Goal: Transaction & Acquisition: Download file/media

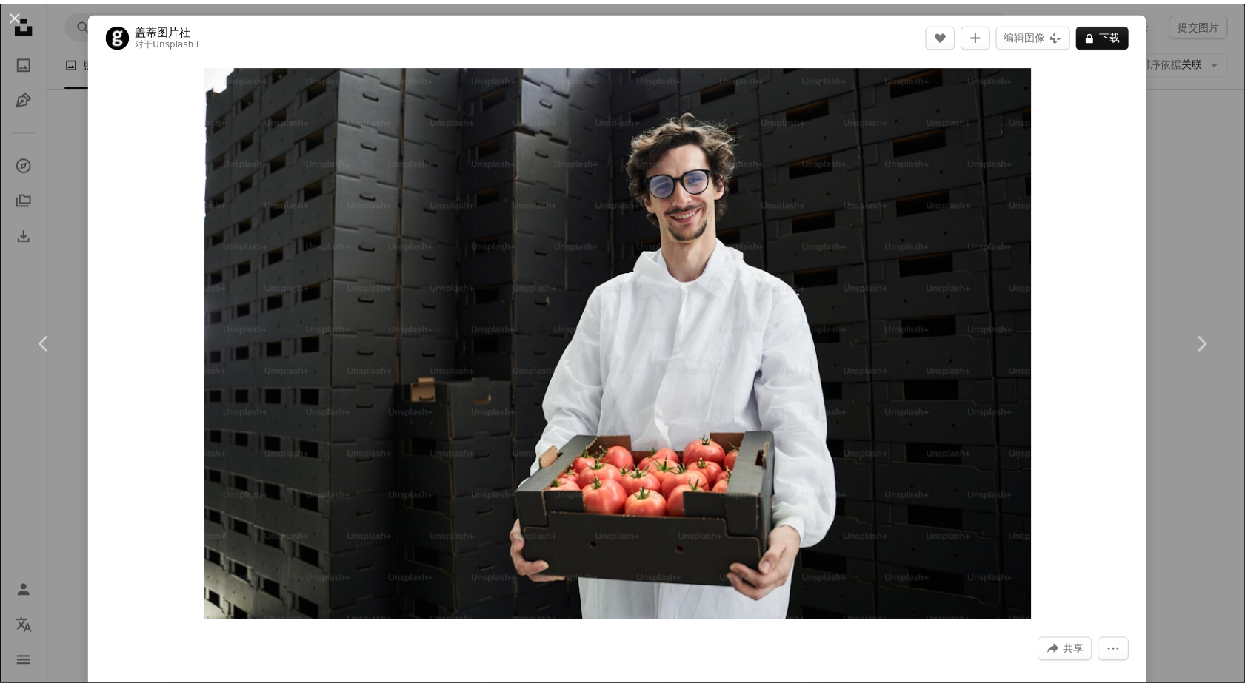
scroll to position [10698, 0]
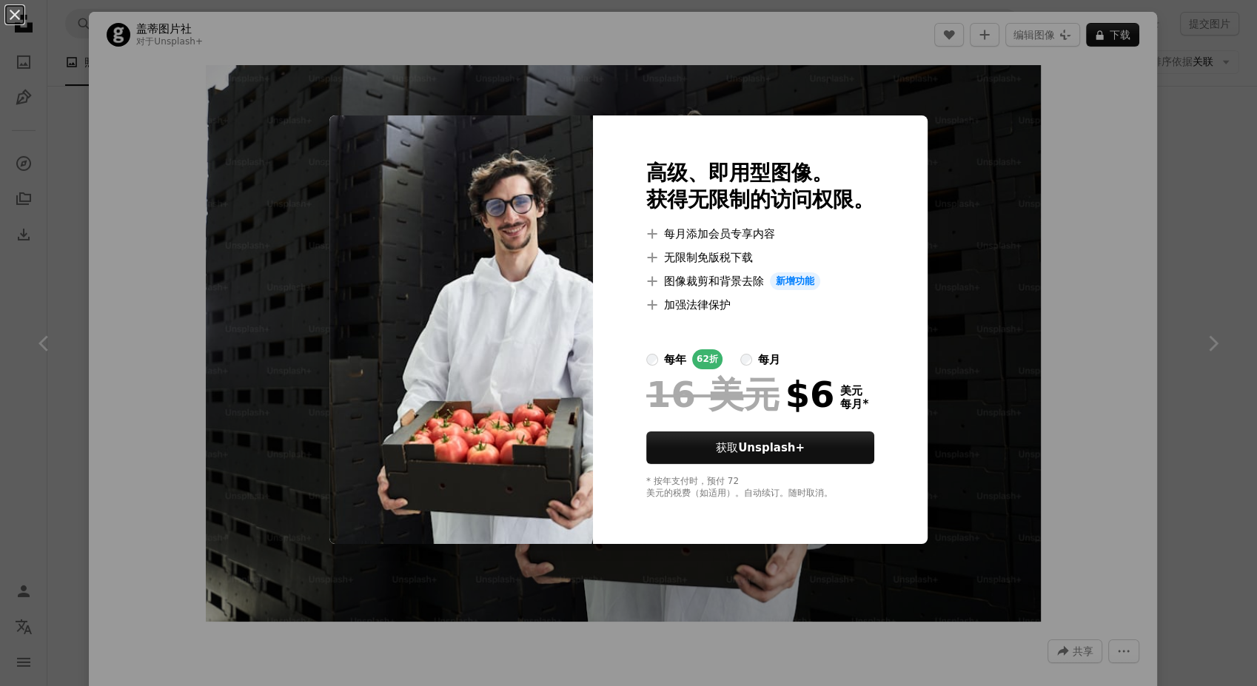
click at [1168, 264] on div "An X shape 高级、即用型图像。 获得无限制的访问权限。 A plus sign 每月添加会员专享内容 A plus sign 无限制免版税下载 A …" at bounding box center [628, 343] width 1257 height 686
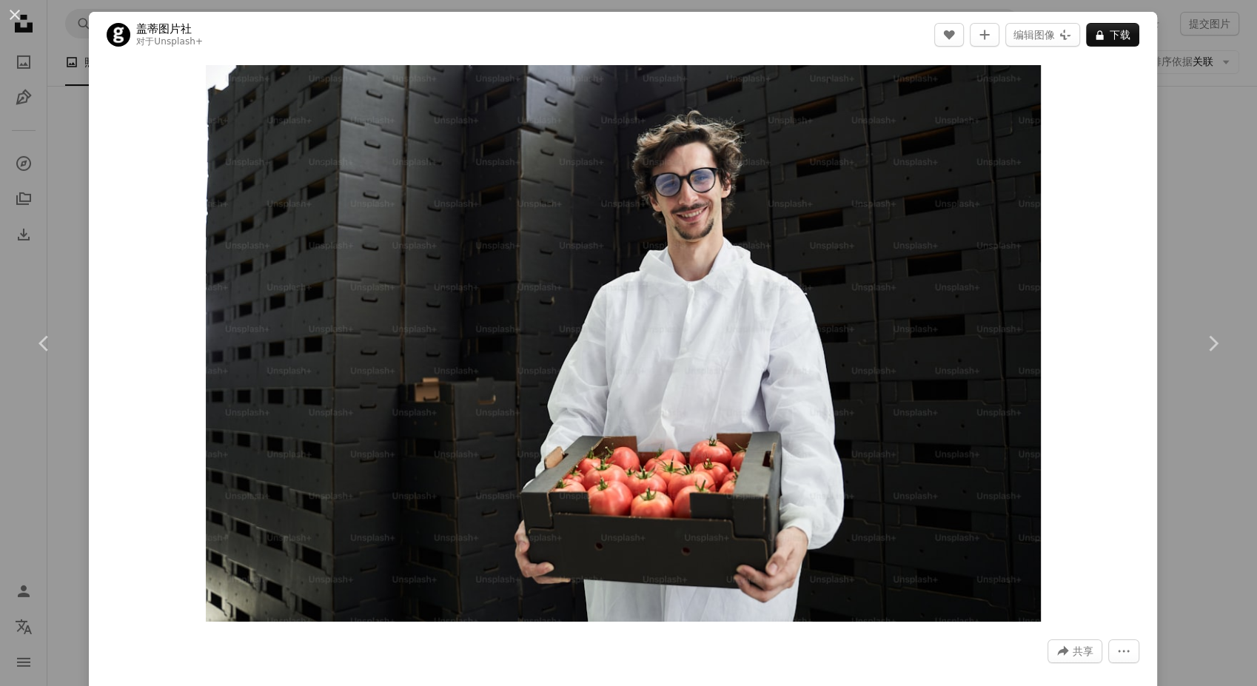
click at [1168, 264] on div "An X shape Chevron left Chevron right 盖蒂图片社 对于 Unsplash+ A heart A plus sign 编辑…" at bounding box center [628, 343] width 1257 height 686
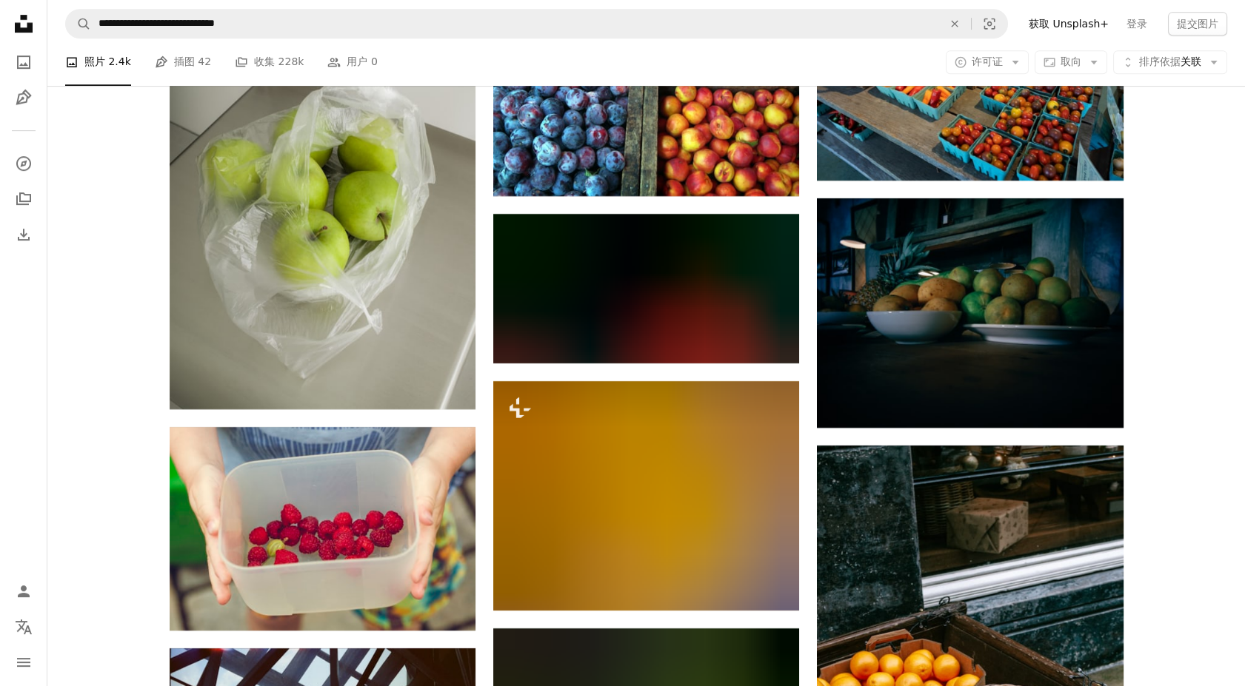
scroll to position [13002, 0]
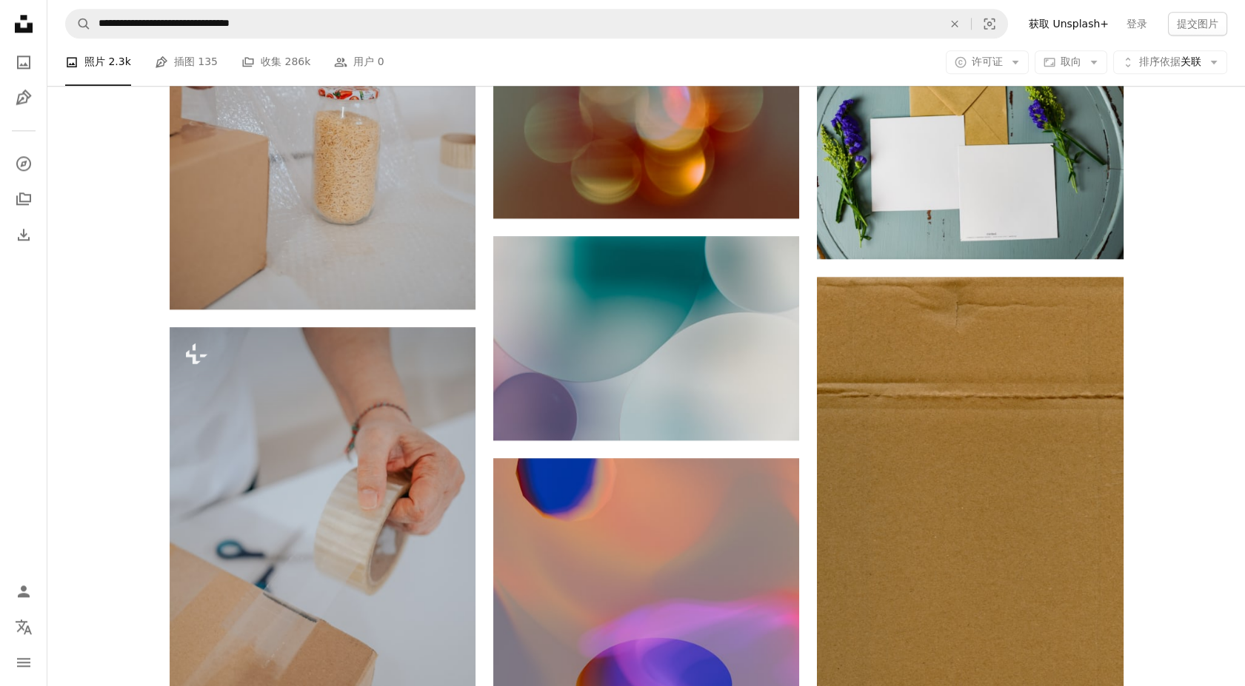
scroll to position [14514, 0]
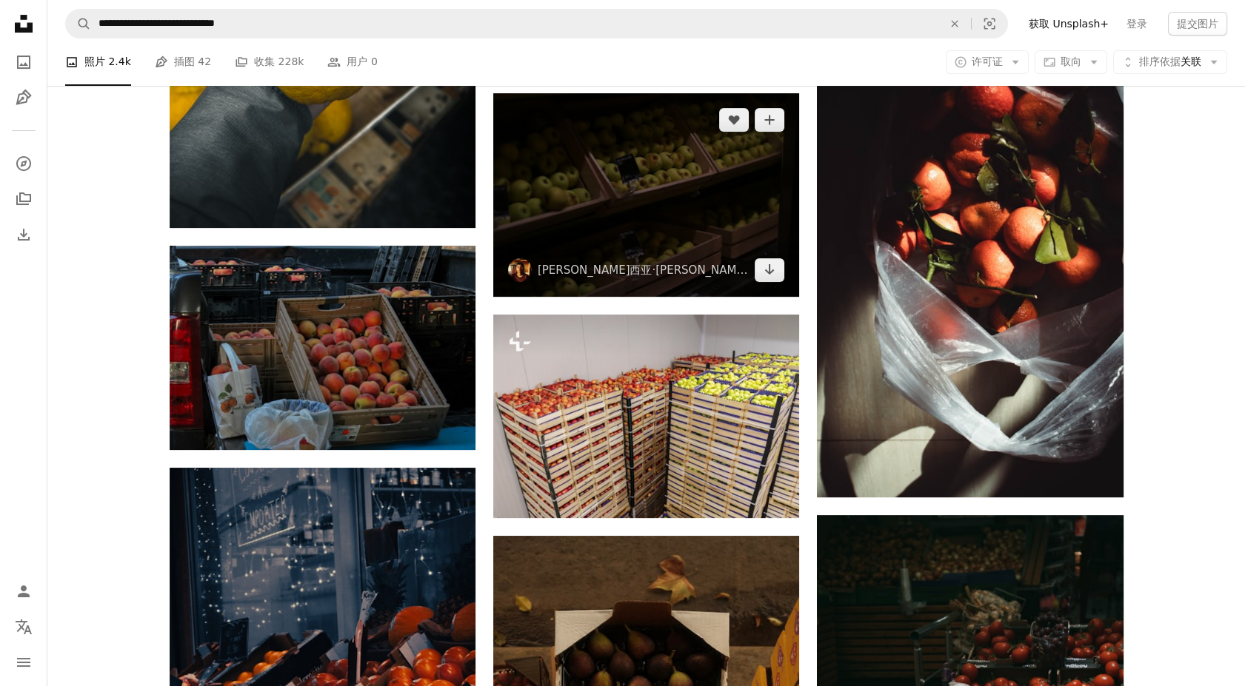
scroll to position [1154, 0]
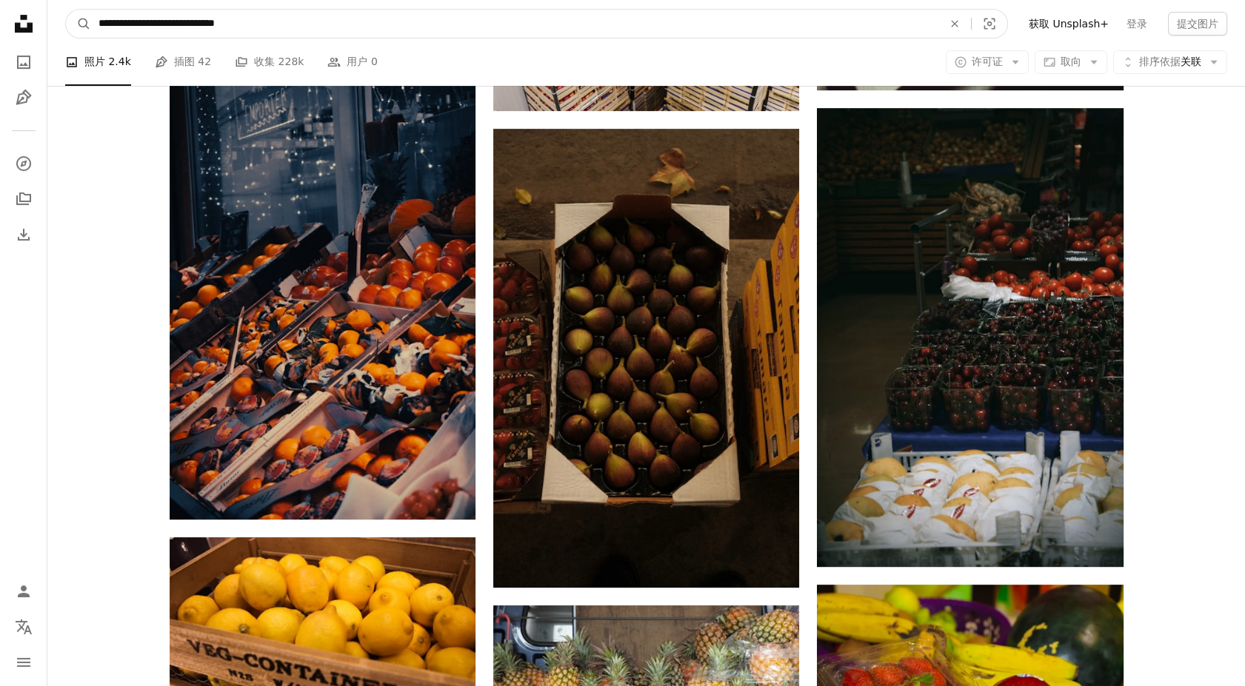
click at [878, 29] on input "**********" at bounding box center [514, 24] width 847 height 28
click at [66, 10] on button "A magnifying glass" at bounding box center [78, 24] width 25 height 28
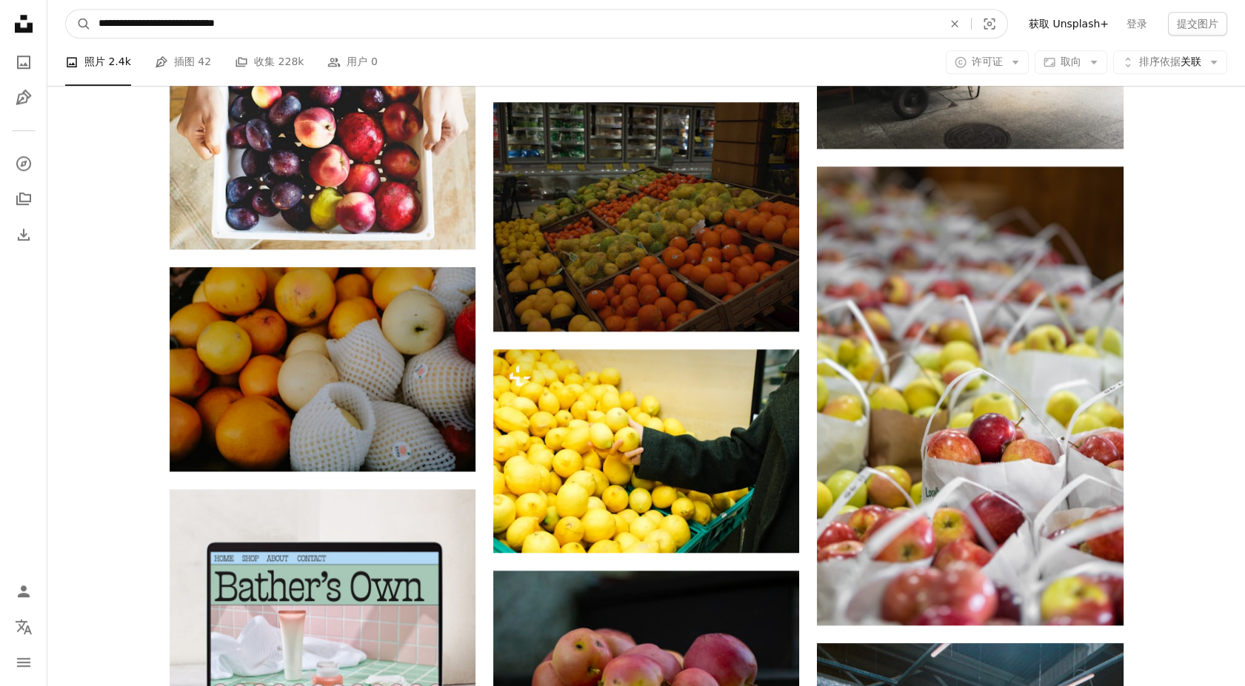
scroll to position [3375, 0]
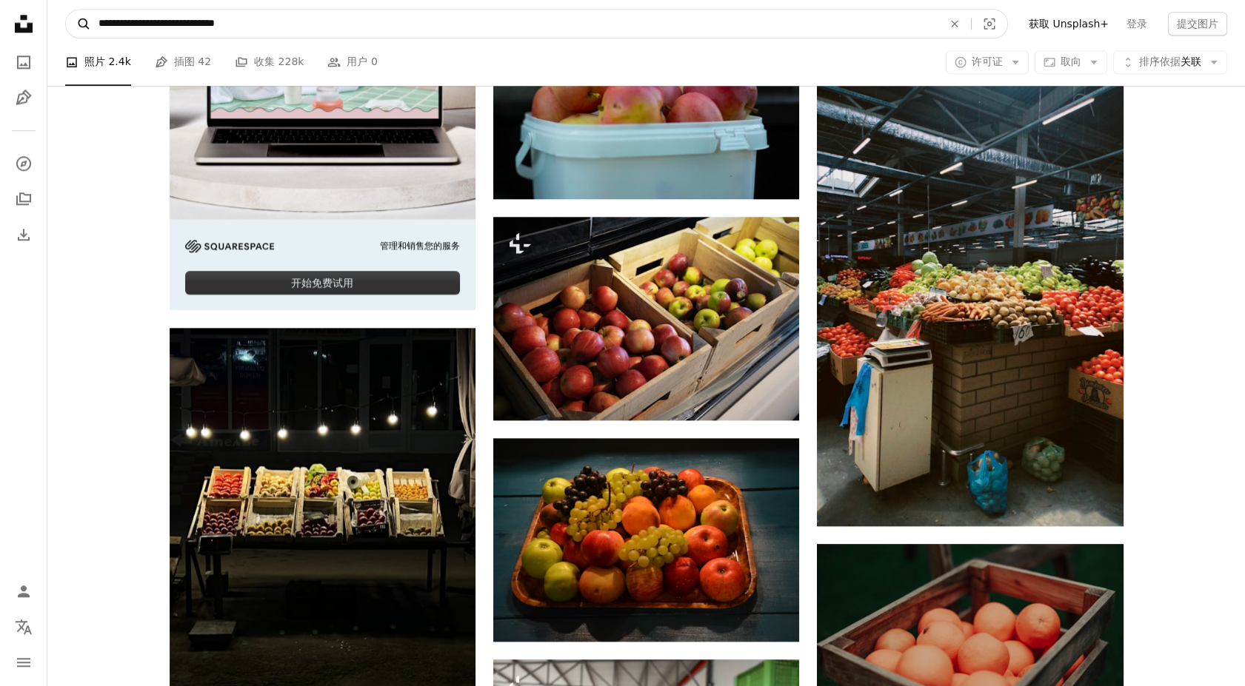
drag, startPoint x: 275, startPoint y: 19, endPoint x: 70, endPoint y: 19, distance: 205.1
click at [72, 19] on form "**********" at bounding box center [536, 24] width 943 height 30
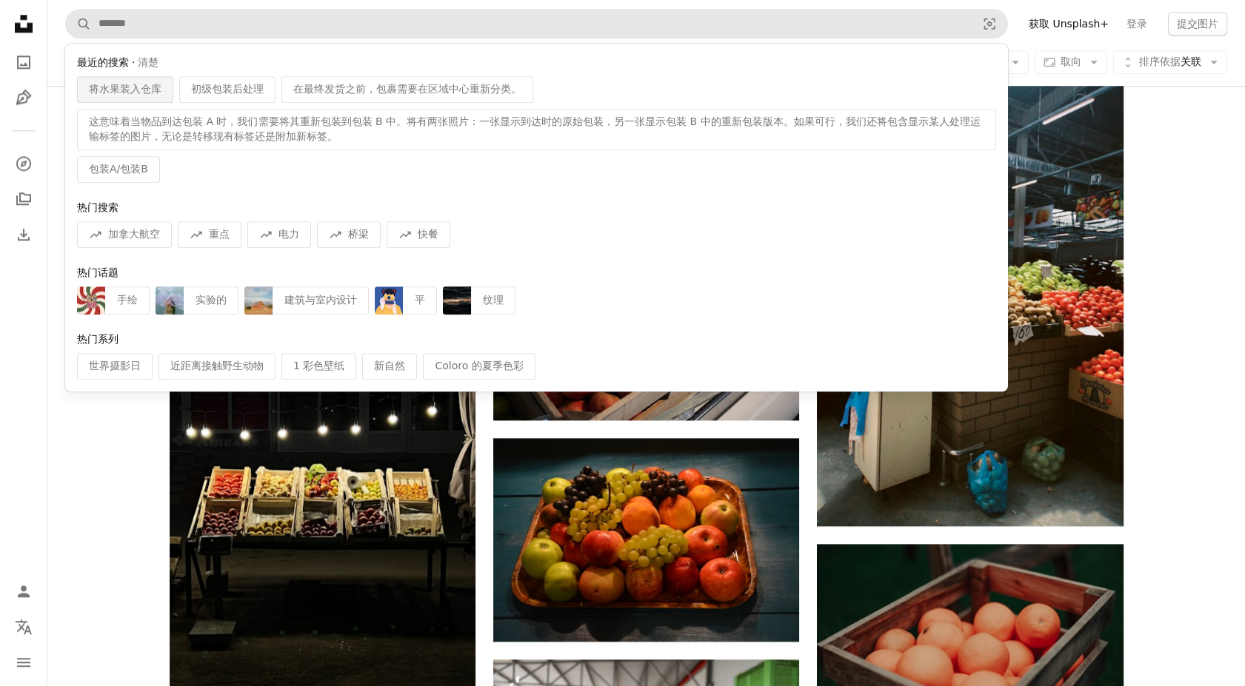
click at [134, 87] on span "将水果装入仓库" at bounding box center [125, 89] width 73 height 15
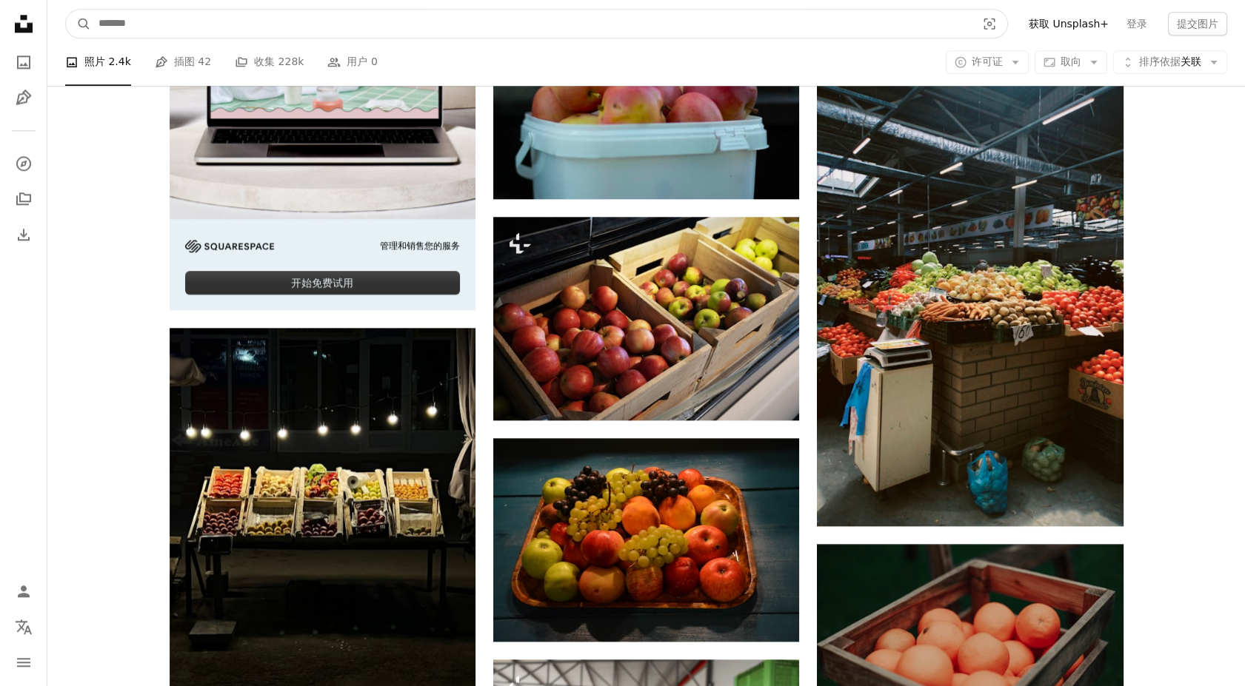
click at [160, 27] on input "查找全站视觉对象" at bounding box center [531, 24] width 880 height 28
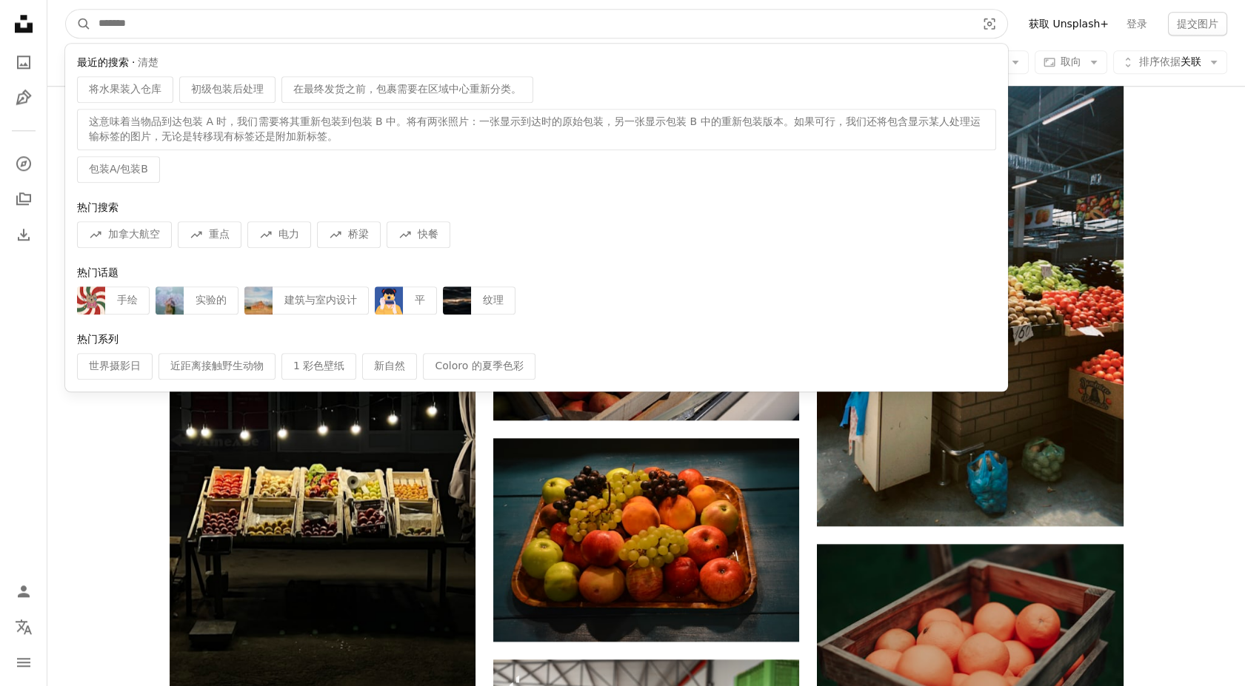
paste input "**********"
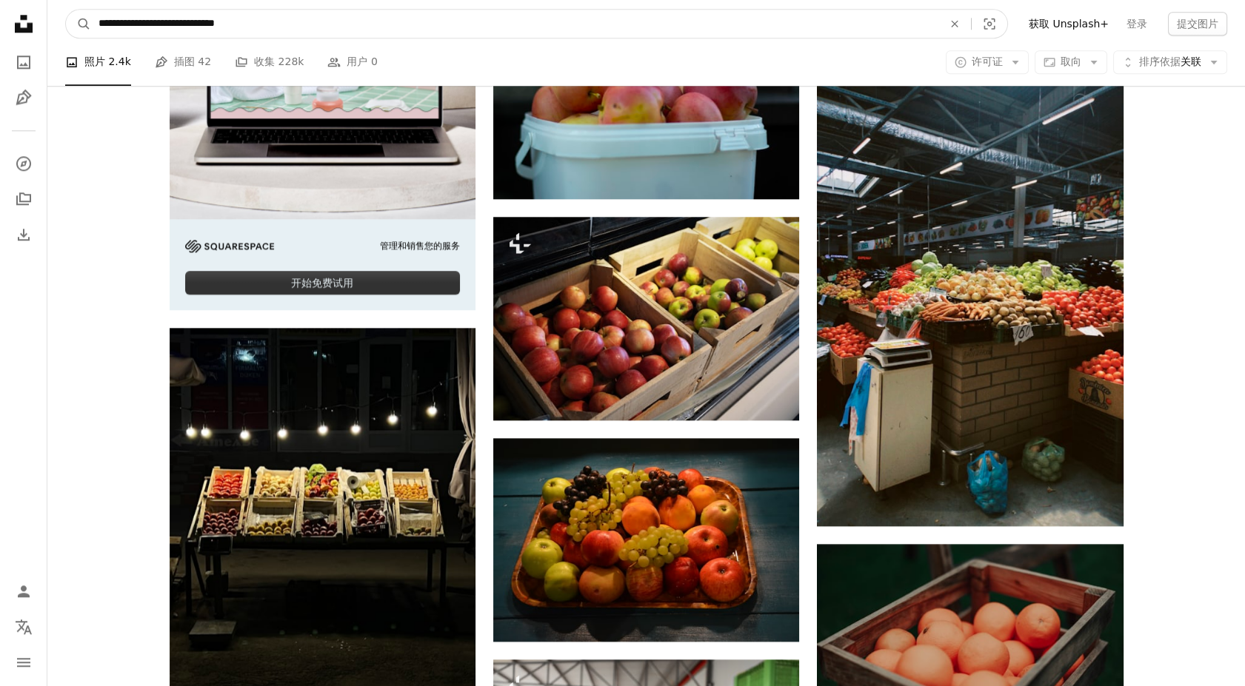
type input "**********"
click at [66, 10] on button "A magnifying glass" at bounding box center [78, 24] width 25 height 28
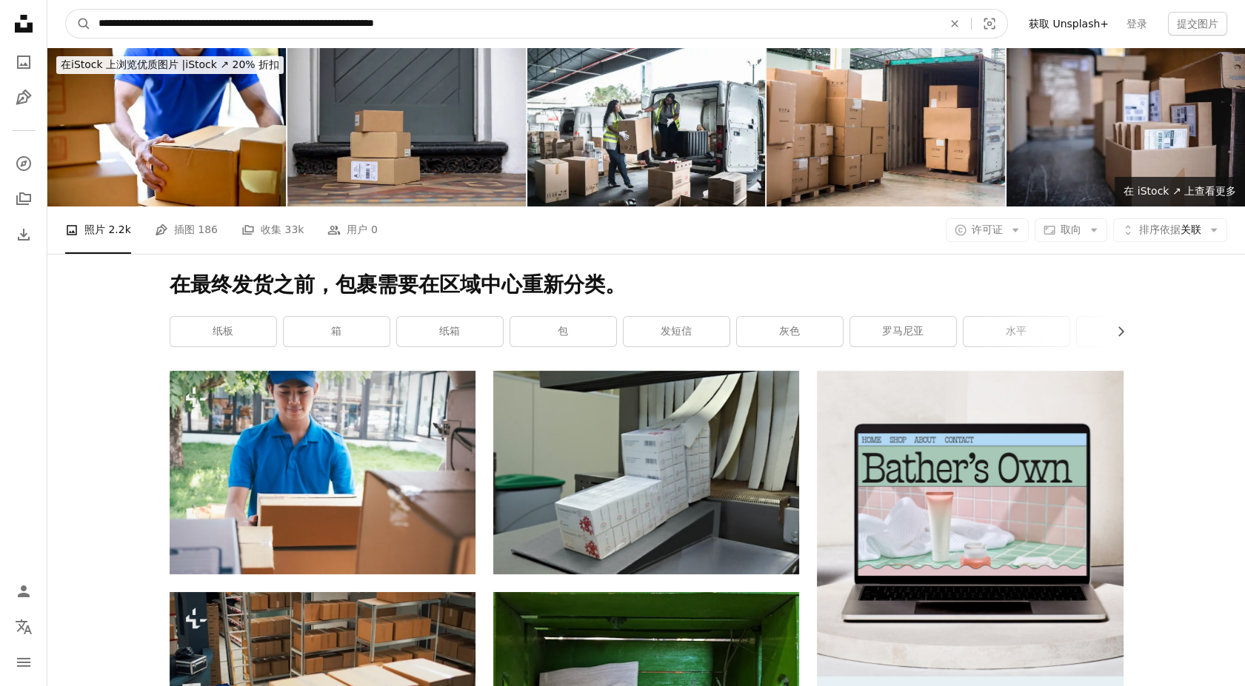
drag, startPoint x: 509, startPoint y: 27, endPoint x: 80, endPoint y: 1, distance: 430.2
click at [80, 1] on nav "**********" at bounding box center [645, 23] width 1197 height 47
paste input "查找全站视觉对象"
type input "**********"
click at [66, 10] on button "A magnifying glass" at bounding box center [78, 24] width 25 height 28
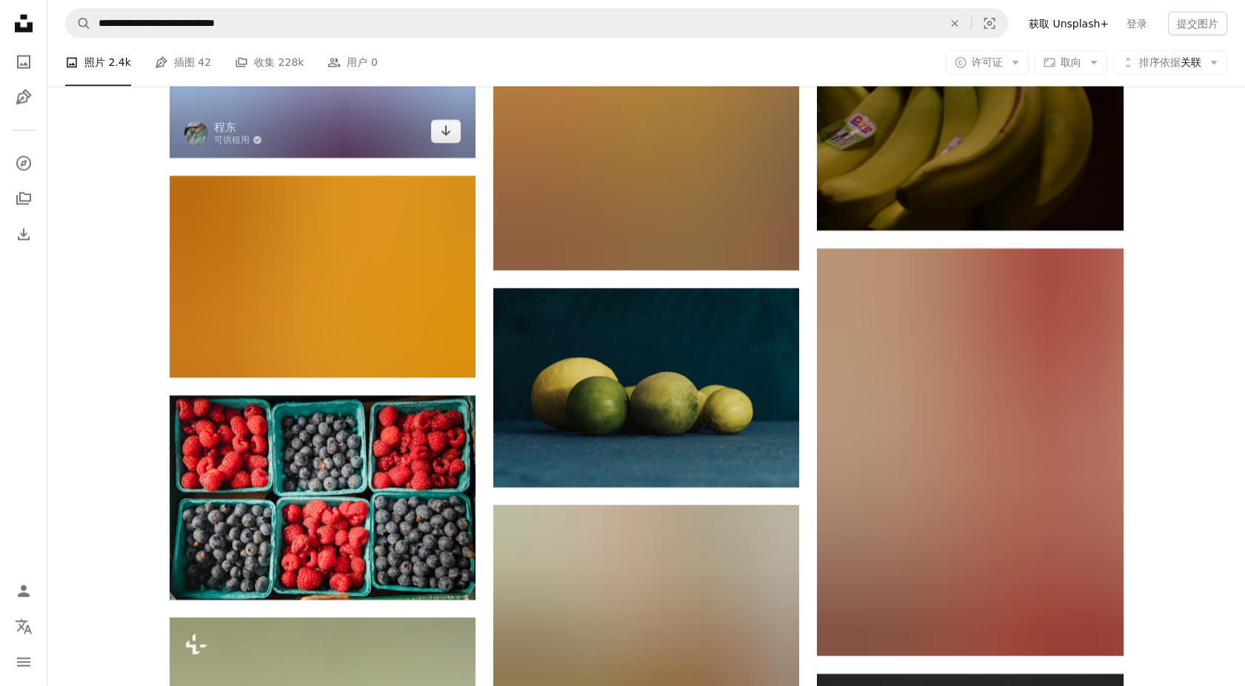
scroll to position [29209, 0]
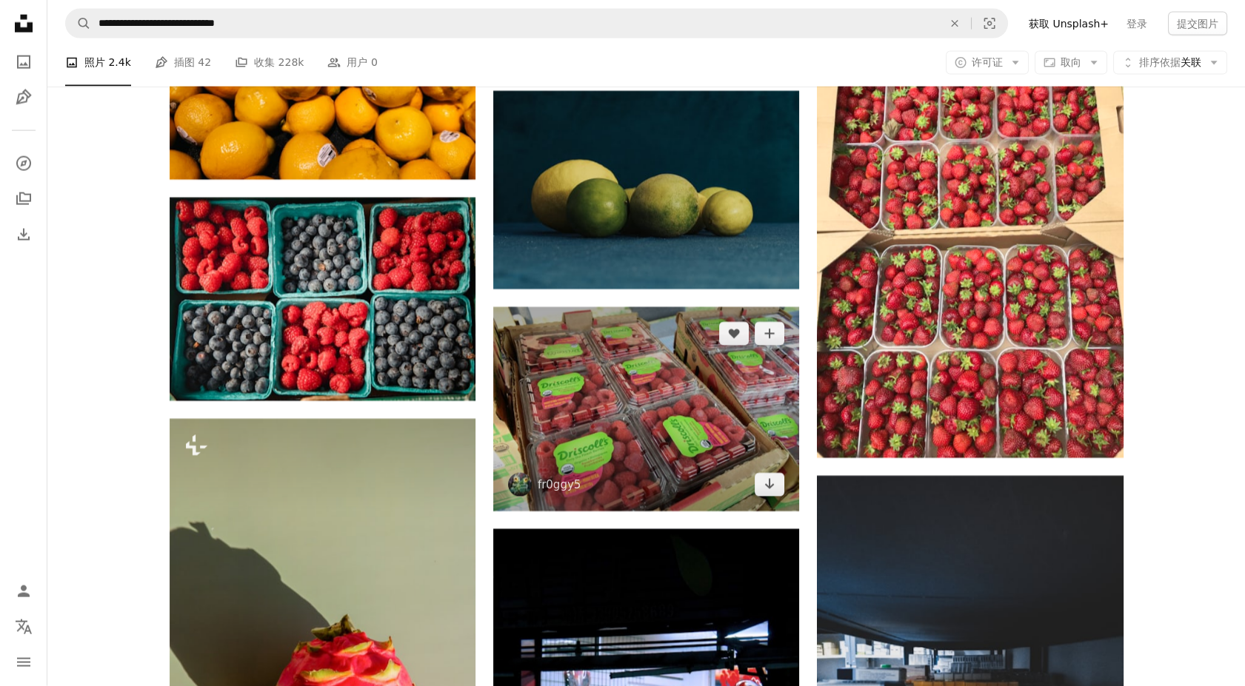
click at [635, 412] on img at bounding box center [646, 409] width 306 height 204
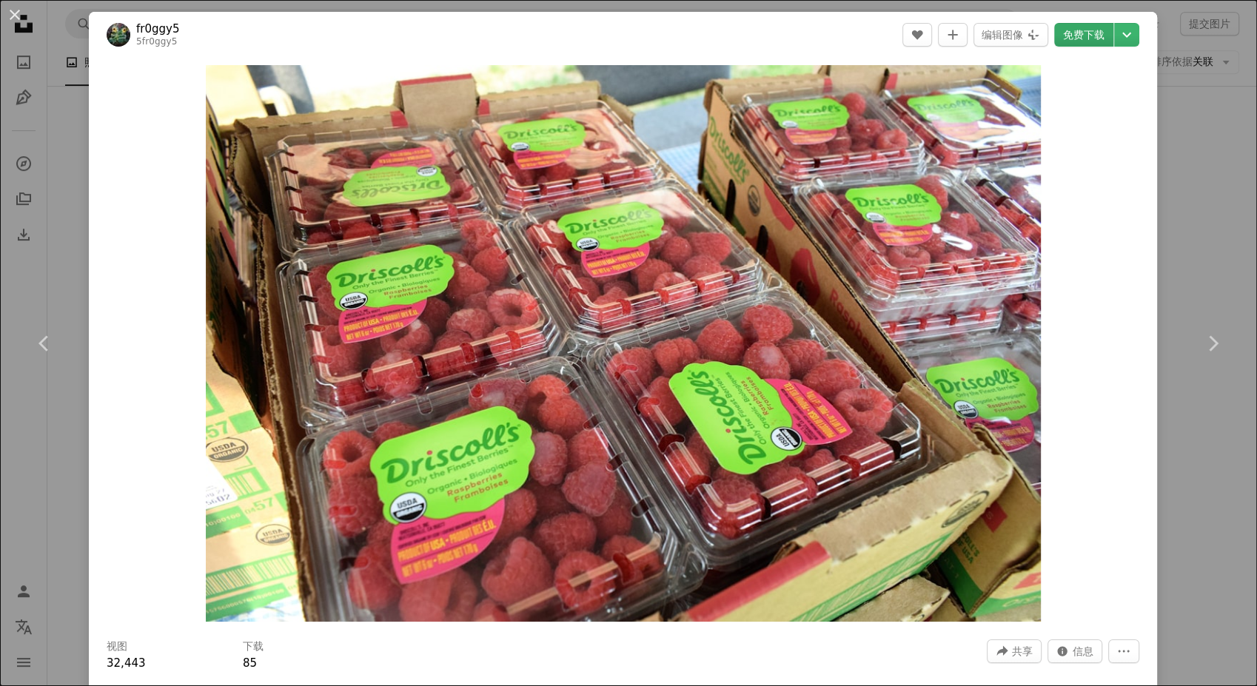
click at [1065, 36] on link "免费下载" at bounding box center [1083, 35] width 59 height 24
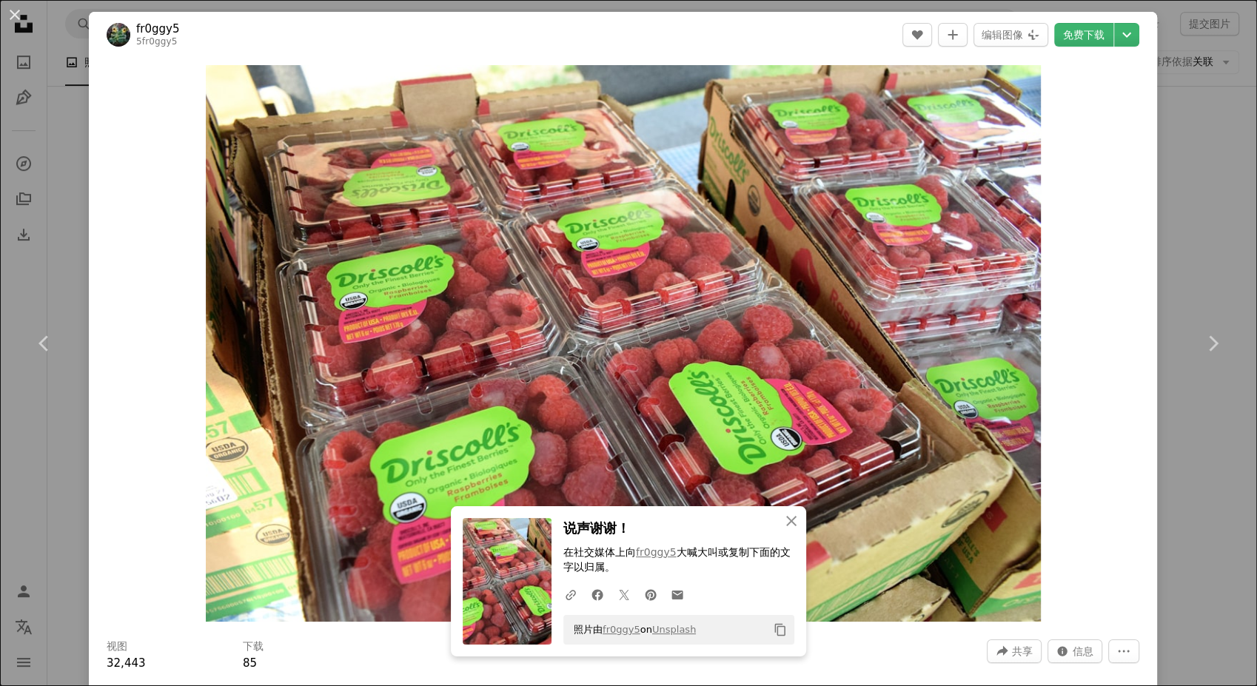
click at [1198, 187] on div "An X shape Chevron left Chevron right An X shape 关闭 说声谢谢！ 在社交媒体上向 fr0ggy5 大喊大叫或…" at bounding box center [628, 343] width 1257 height 686
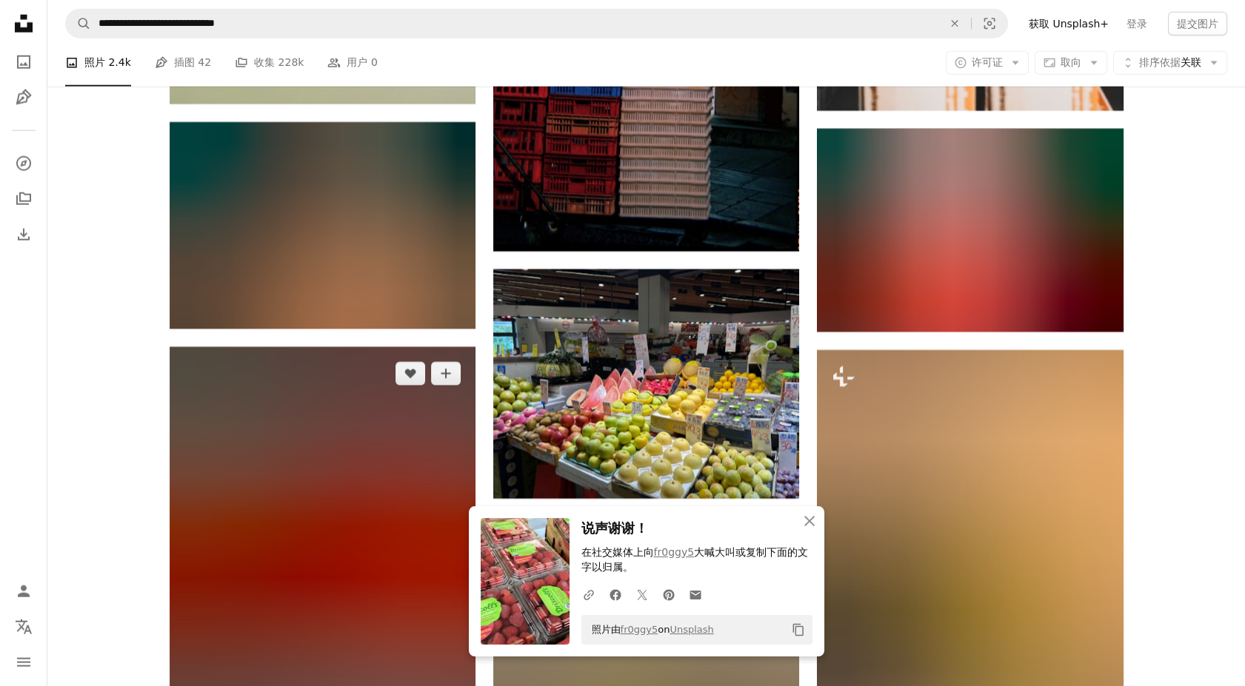
scroll to position [30196, 0]
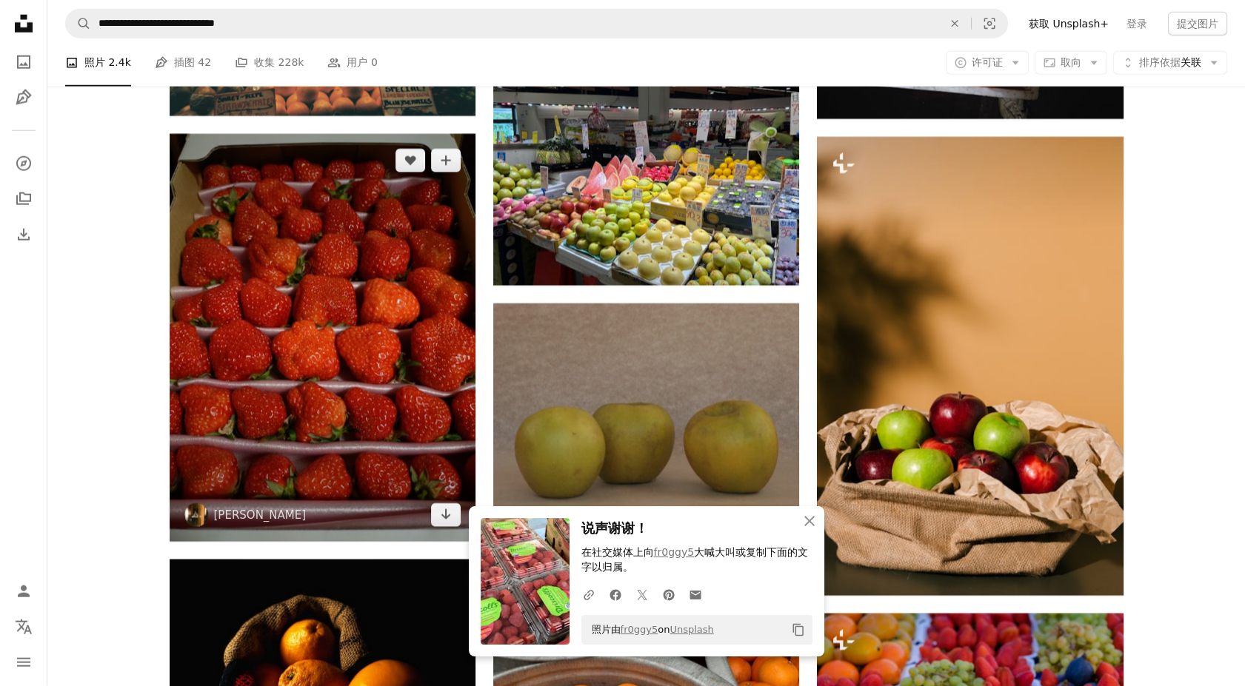
click at [378, 334] on img at bounding box center [323, 338] width 306 height 408
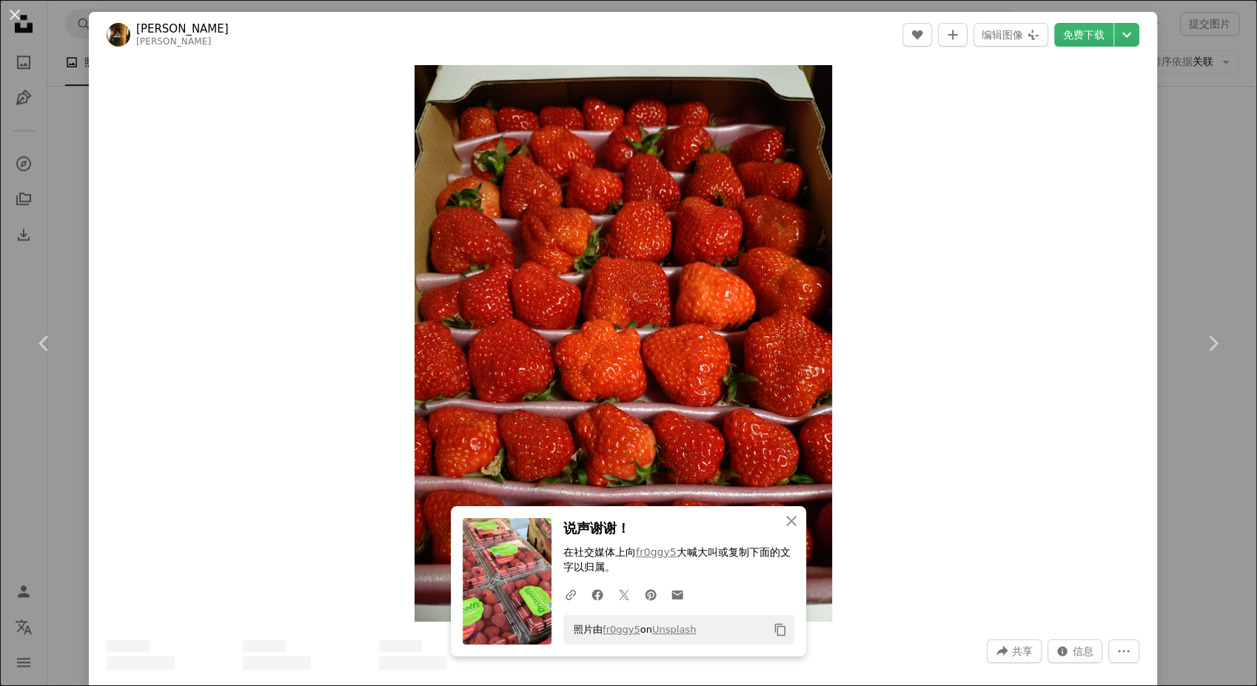
click at [1221, 175] on div "An X shape Chevron left Chevron right An X shape 关闭 说声谢谢！ 在社交媒体上向 fr0ggy5 大喊大叫或…" at bounding box center [628, 343] width 1257 height 686
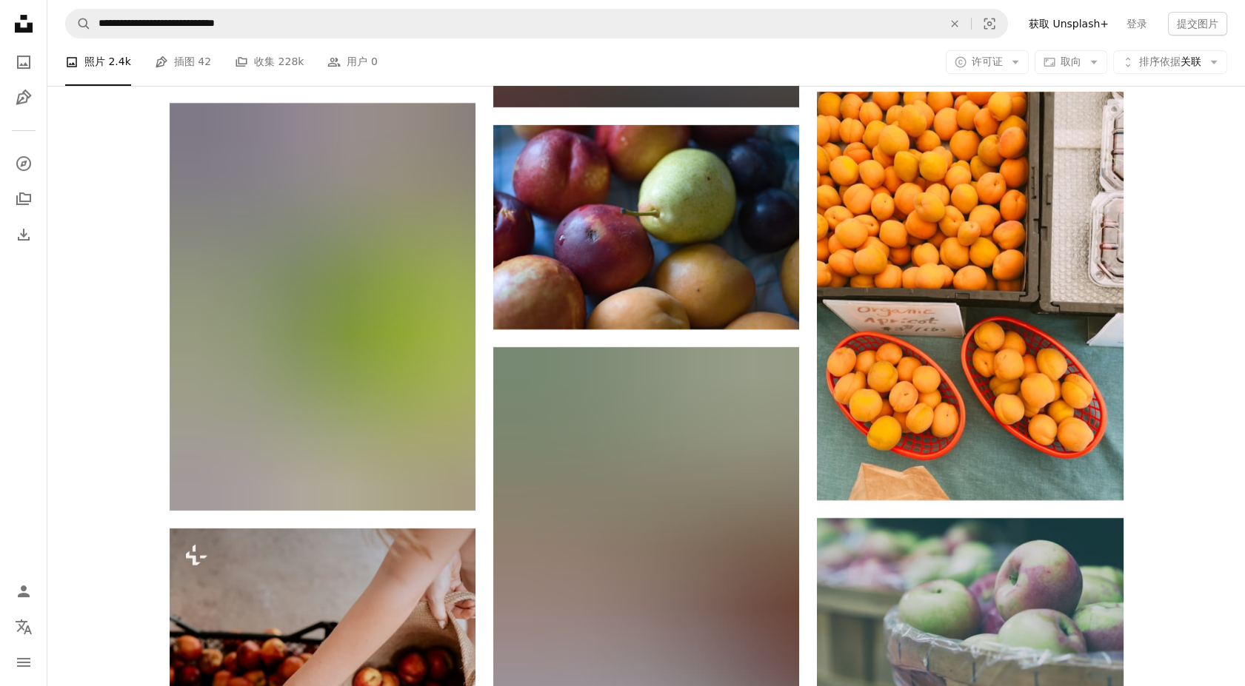
scroll to position [46498, 0]
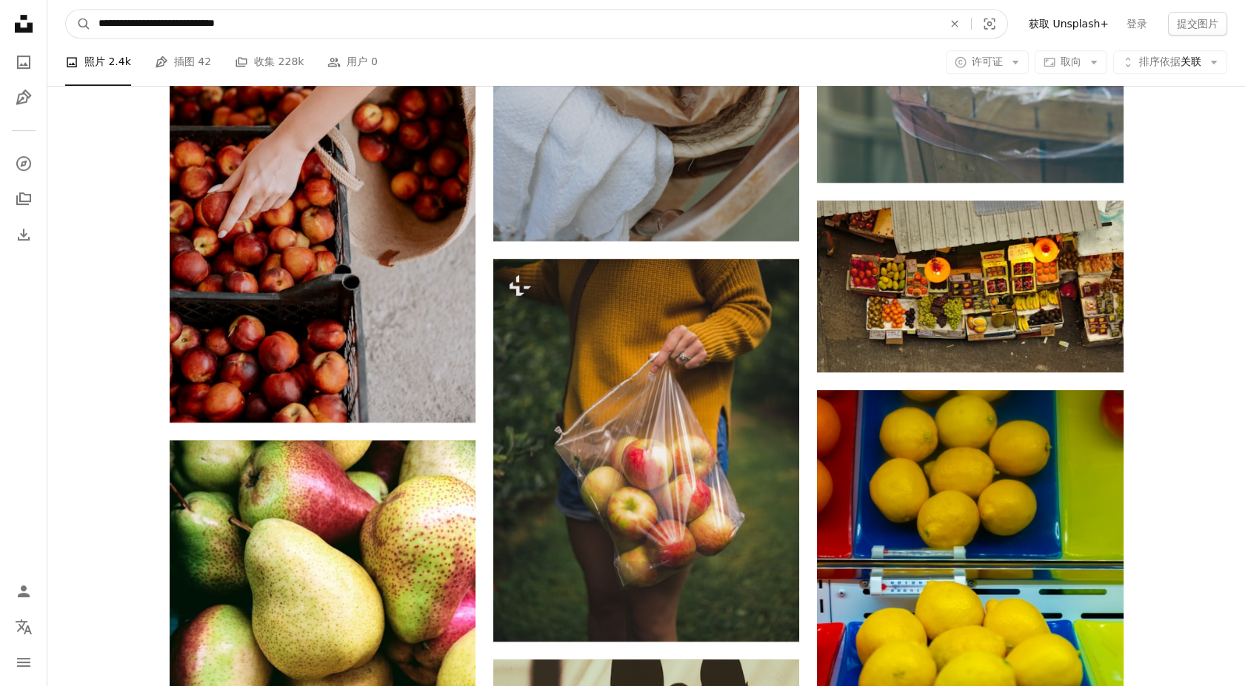
drag, startPoint x: 286, startPoint y: 27, endPoint x: 53, endPoint y: 51, distance: 233.8
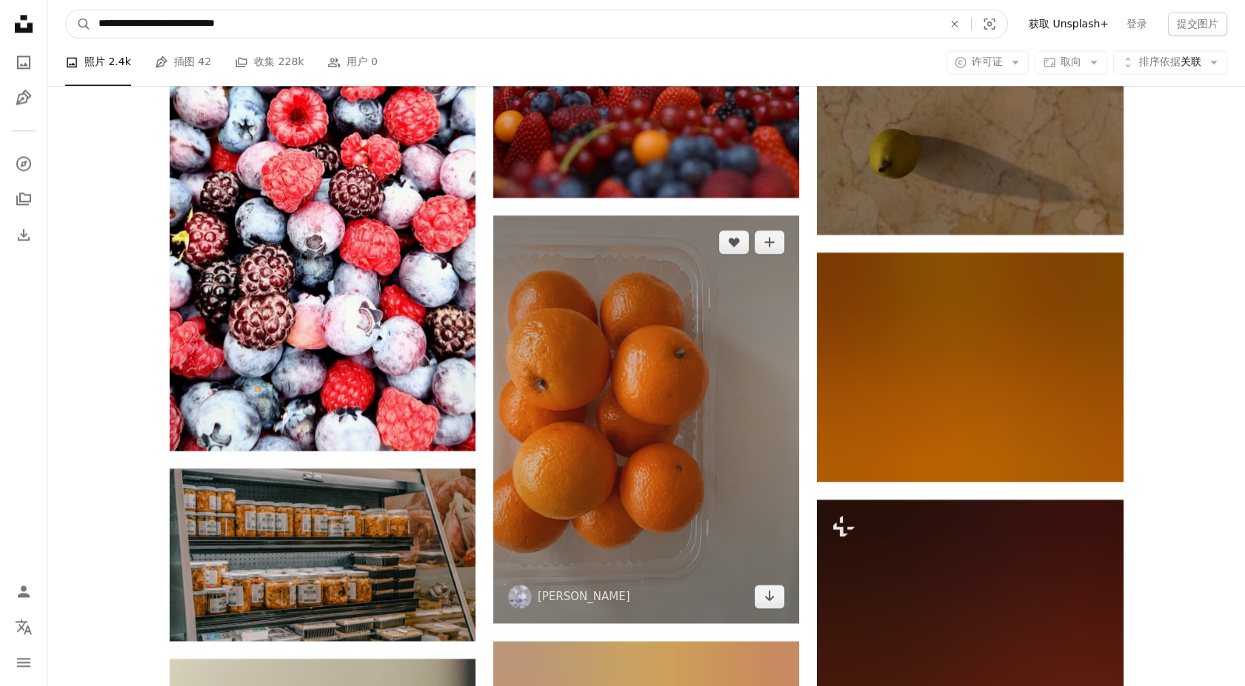
scroll to position [49871, 0]
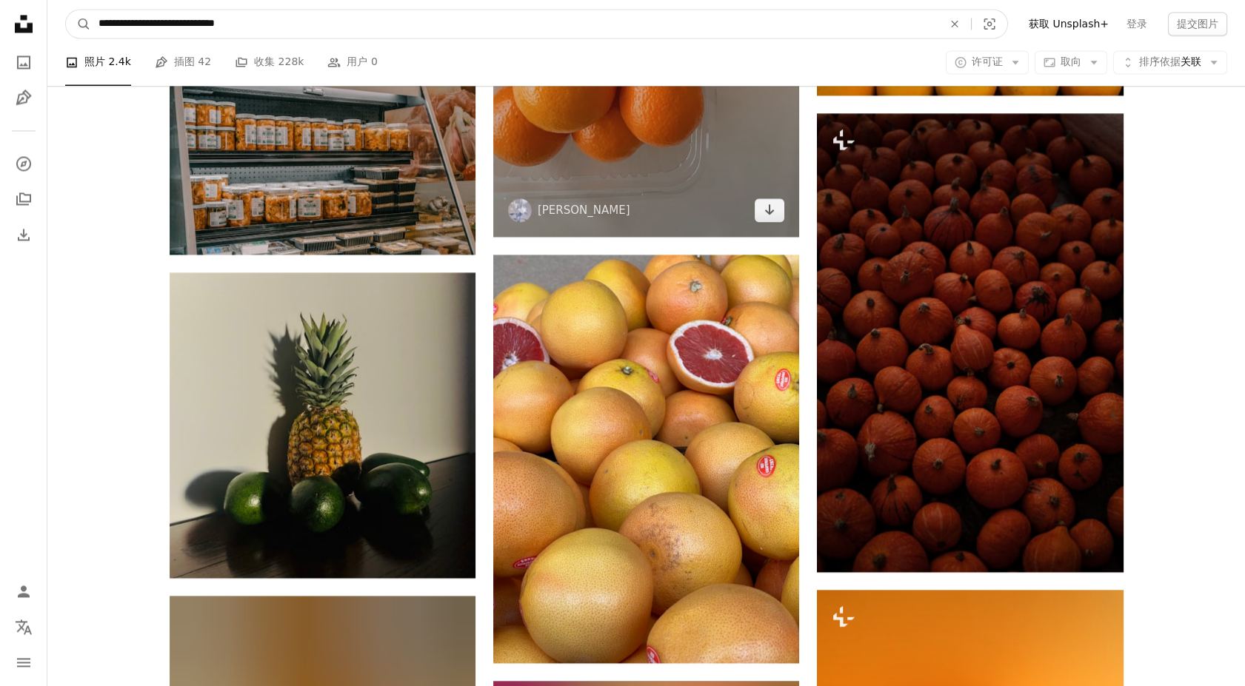
paste input "查找全站视觉对象"
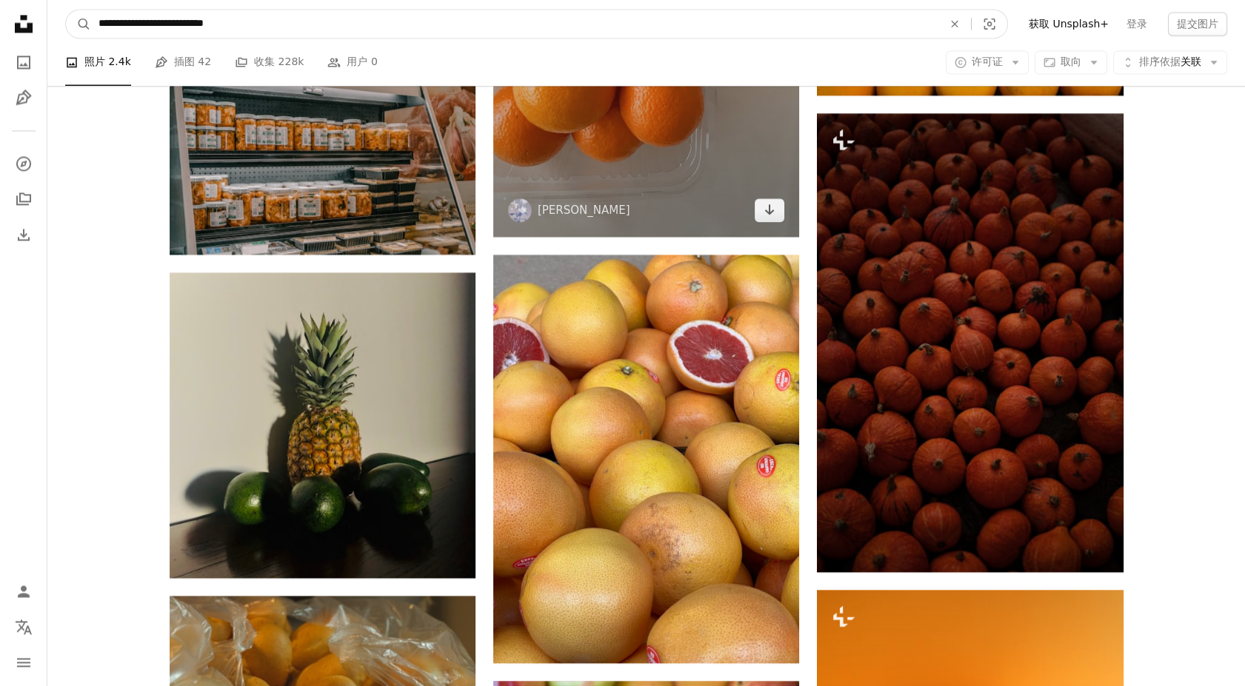
type input "**********"
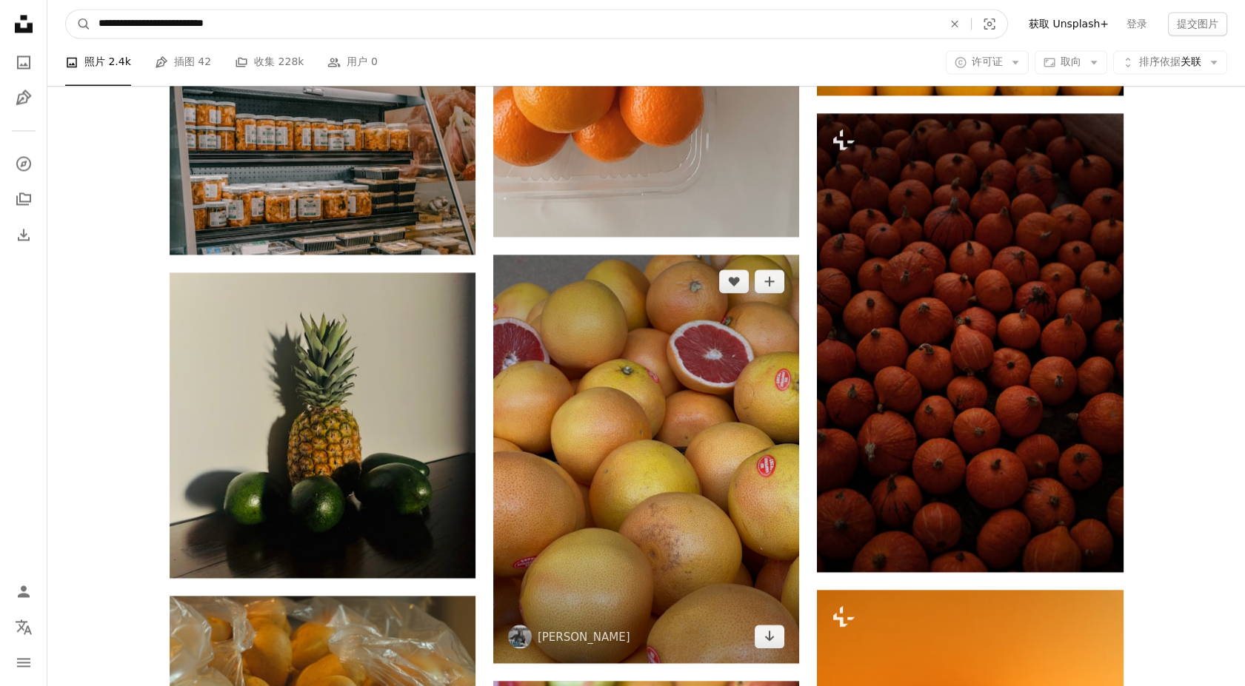
click button "A magnifying glass" at bounding box center [78, 24] width 25 height 28
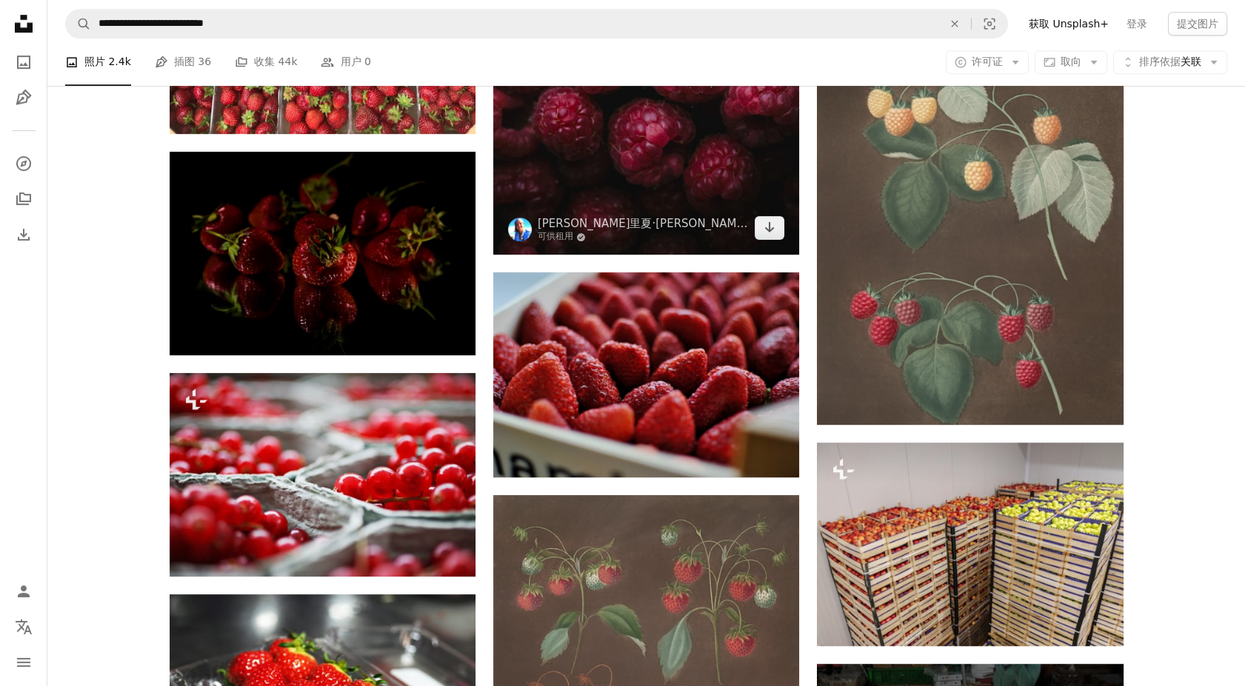
scroll to position [1728, 0]
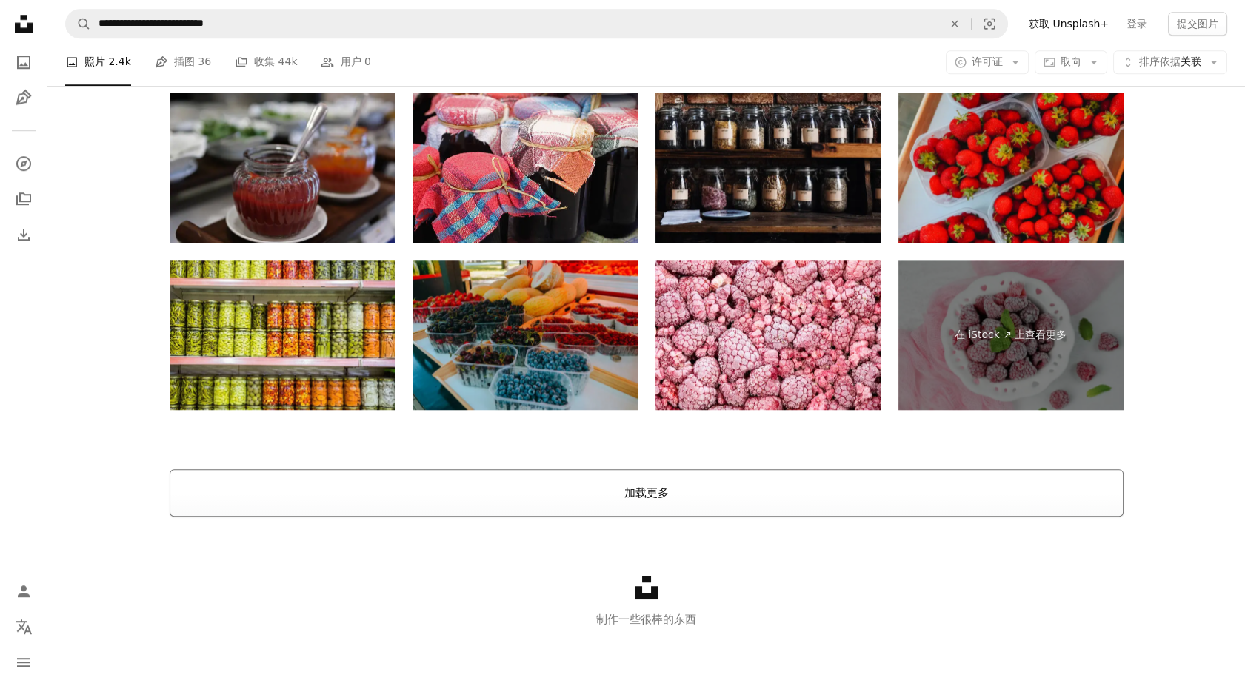
click at [599, 499] on button "加载更多" at bounding box center [647, 492] width 954 height 47
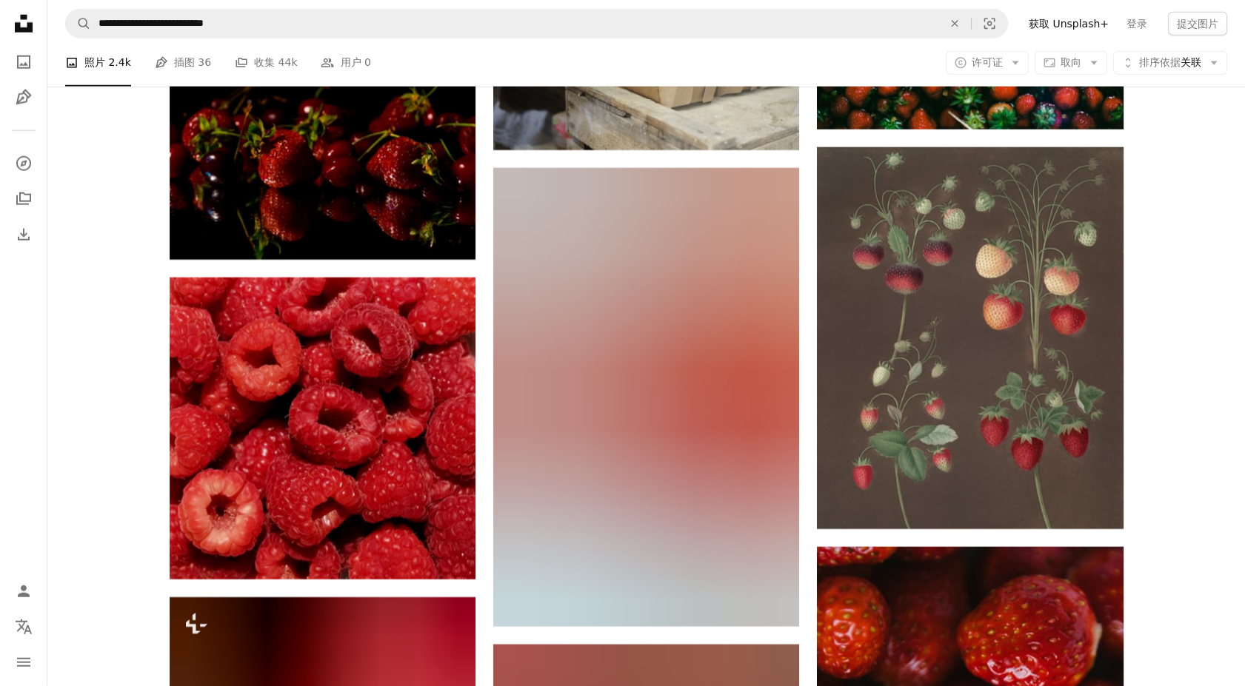
scroll to position [7859, 0]
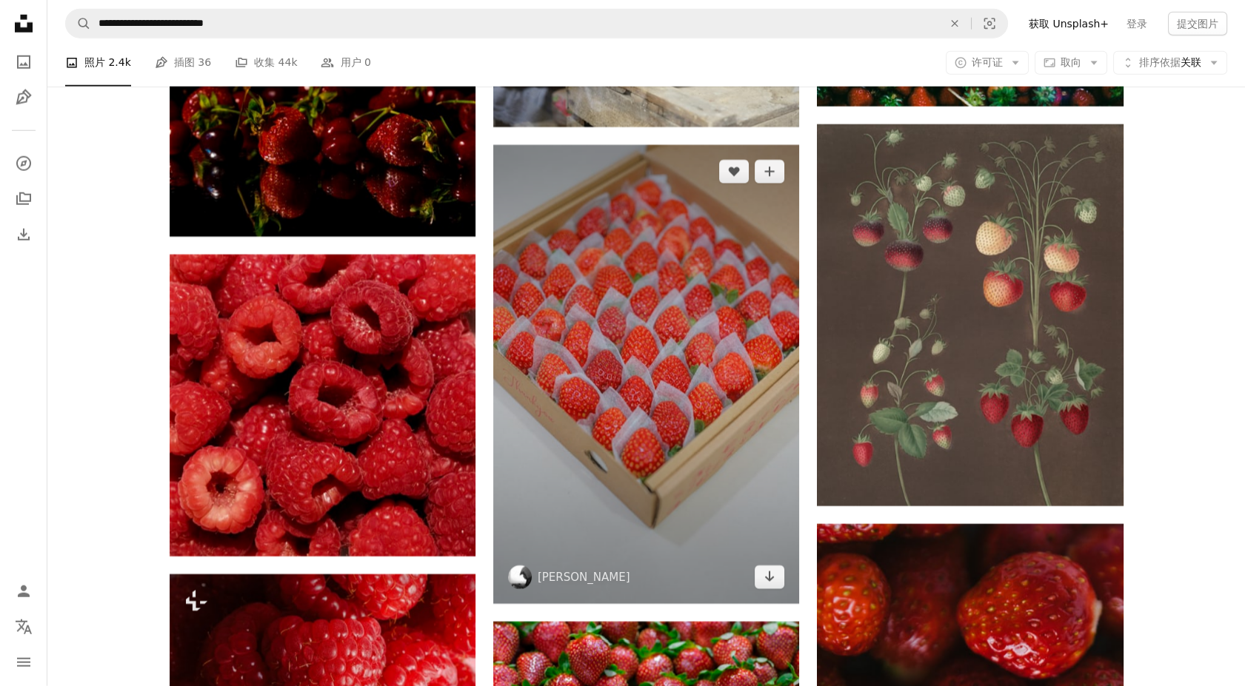
click at [609, 393] on img at bounding box center [646, 374] width 306 height 459
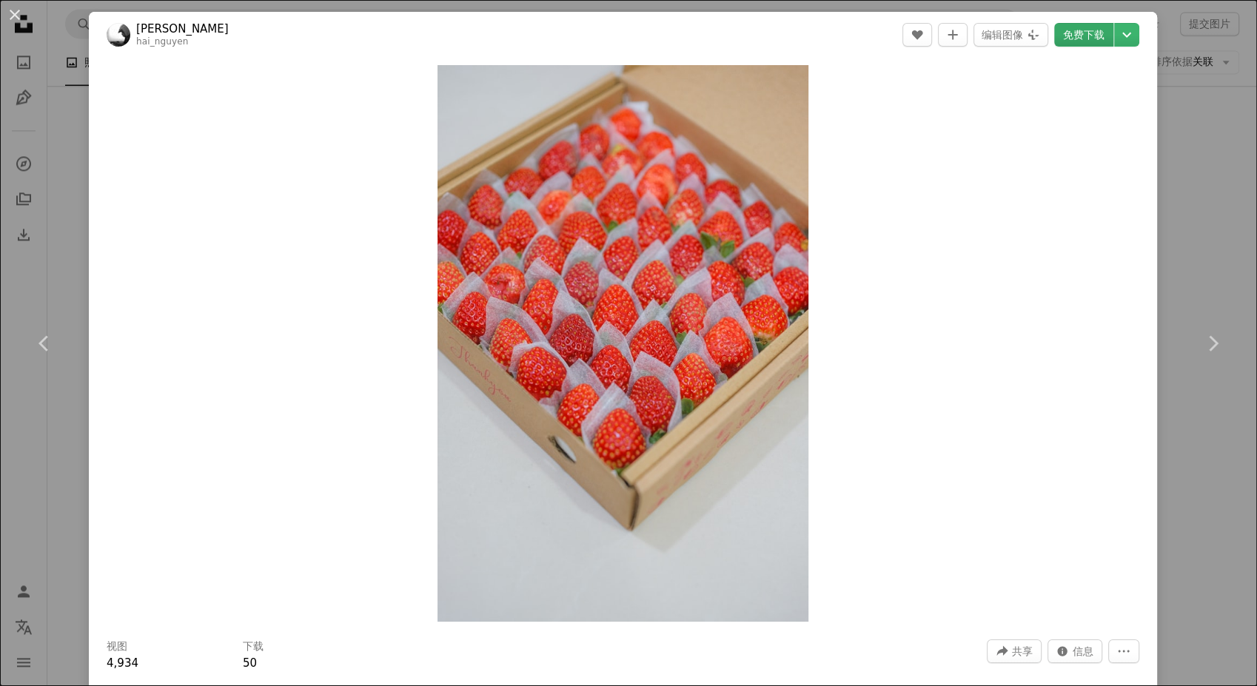
click at [1070, 33] on link "免费下载" at bounding box center [1083, 35] width 59 height 24
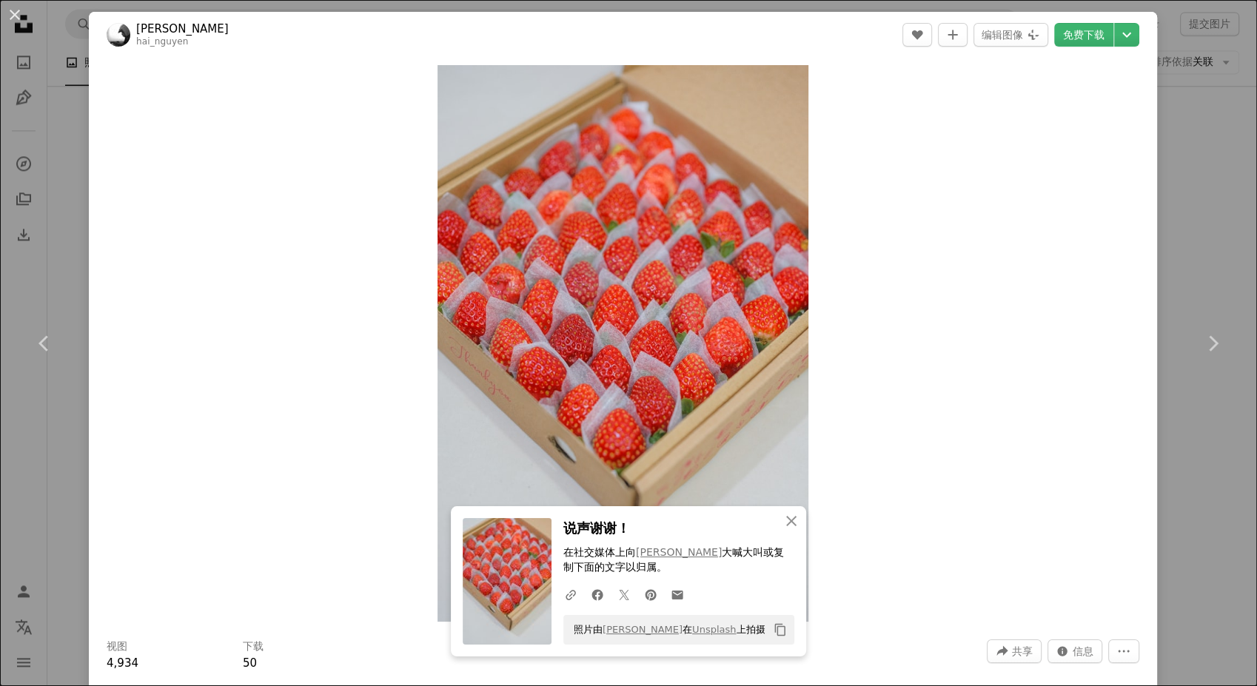
click at [1220, 270] on div "An X shape Chevron left Chevron right An X shape 关闭 说声谢谢！ 在社交媒体上向 [PERSON_NAME]…" at bounding box center [628, 343] width 1257 height 686
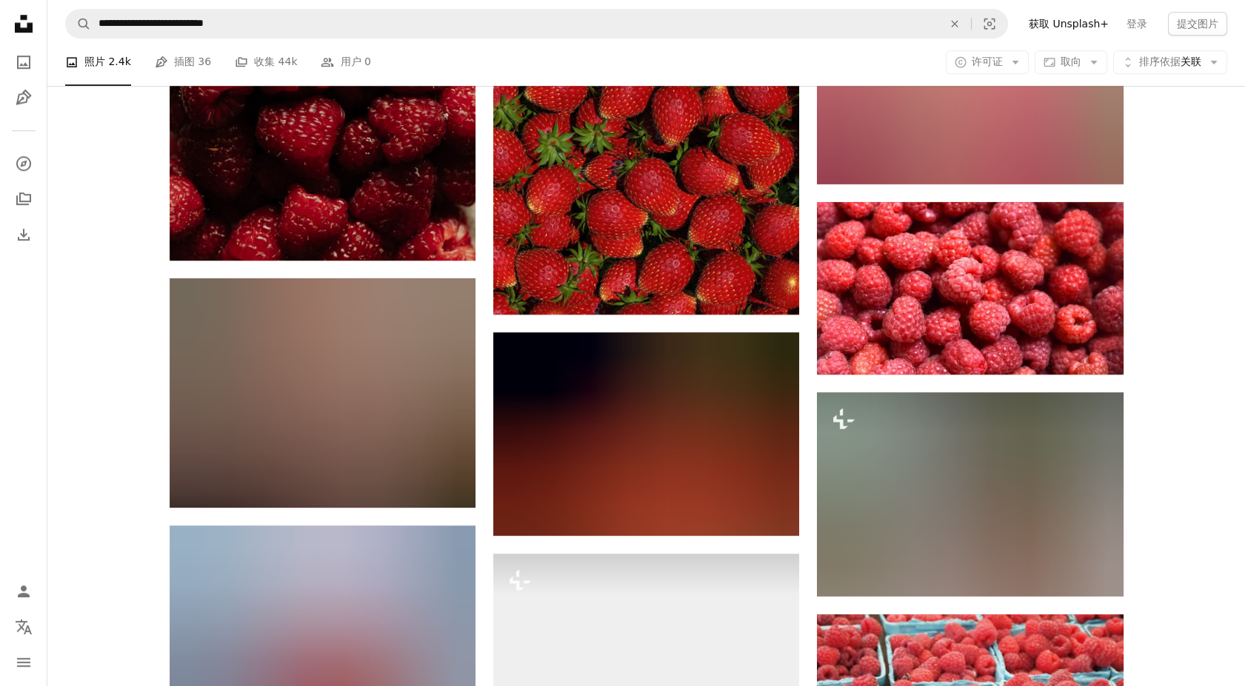
scroll to position [13619, 0]
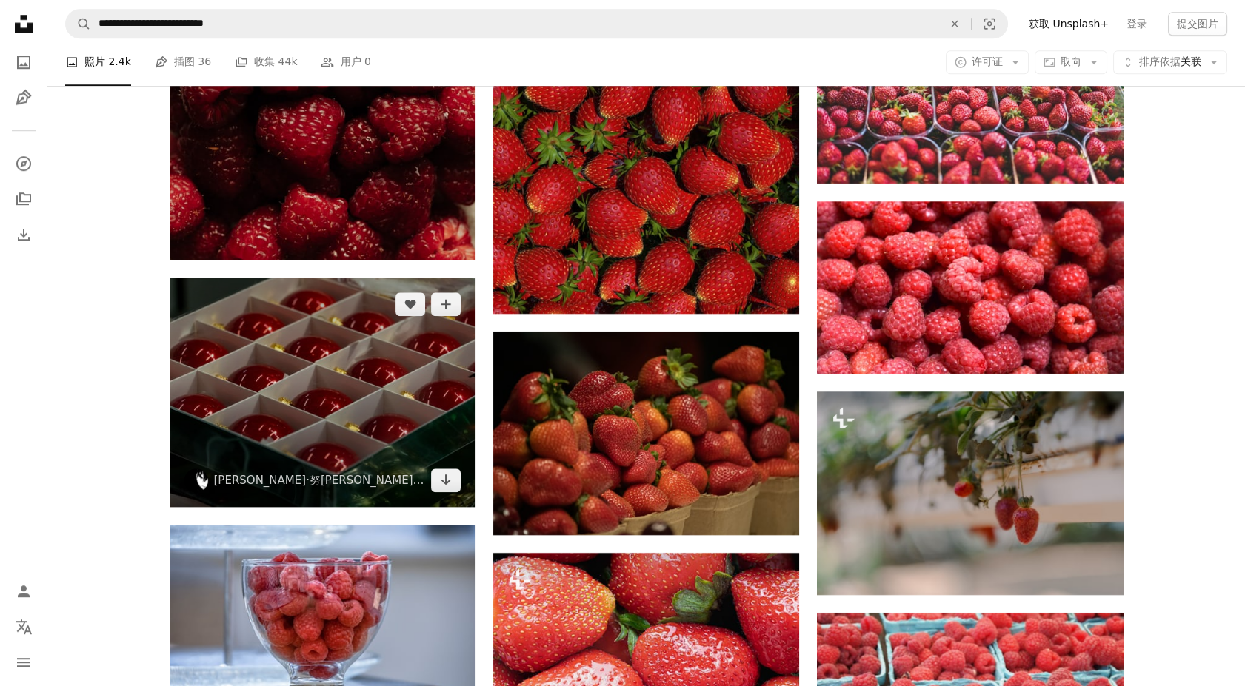
click at [330, 398] on img at bounding box center [323, 393] width 306 height 230
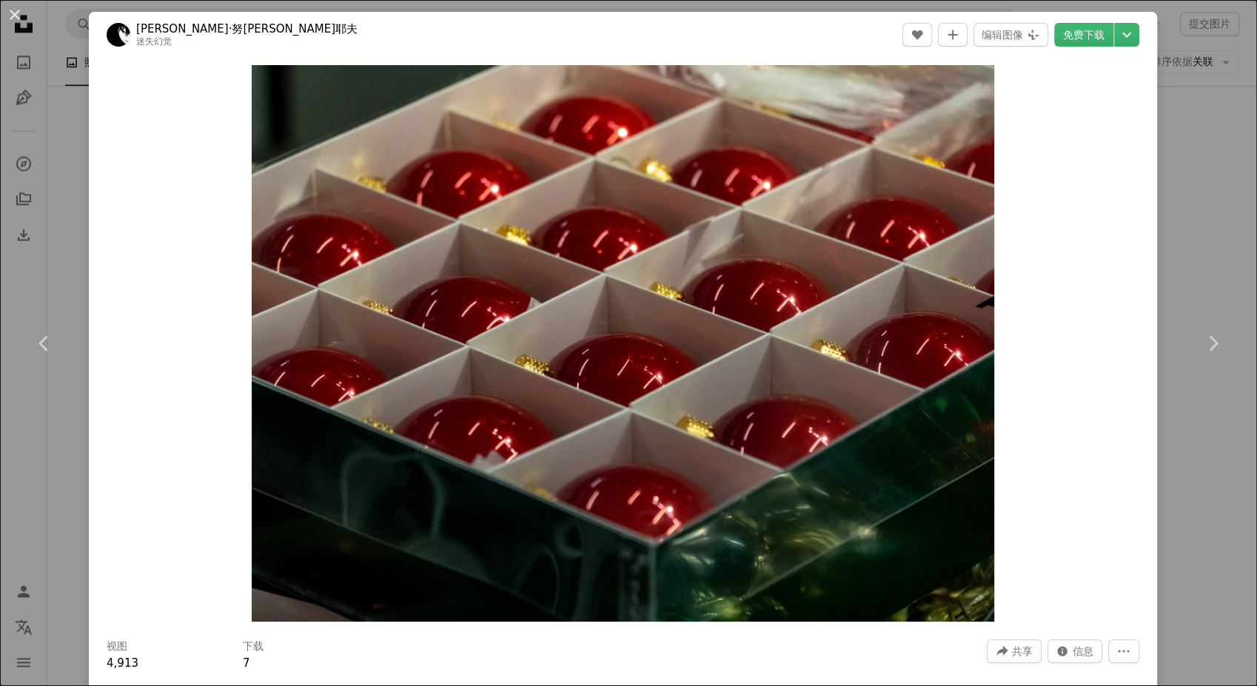
click at [1204, 223] on div "An X shape Chevron left Chevron right [PERSON_NAME]·努[PERSON_NAME]耶夫 迷失幻觉 A hea…" at bounding box center [628, 343] width 1257 height 686
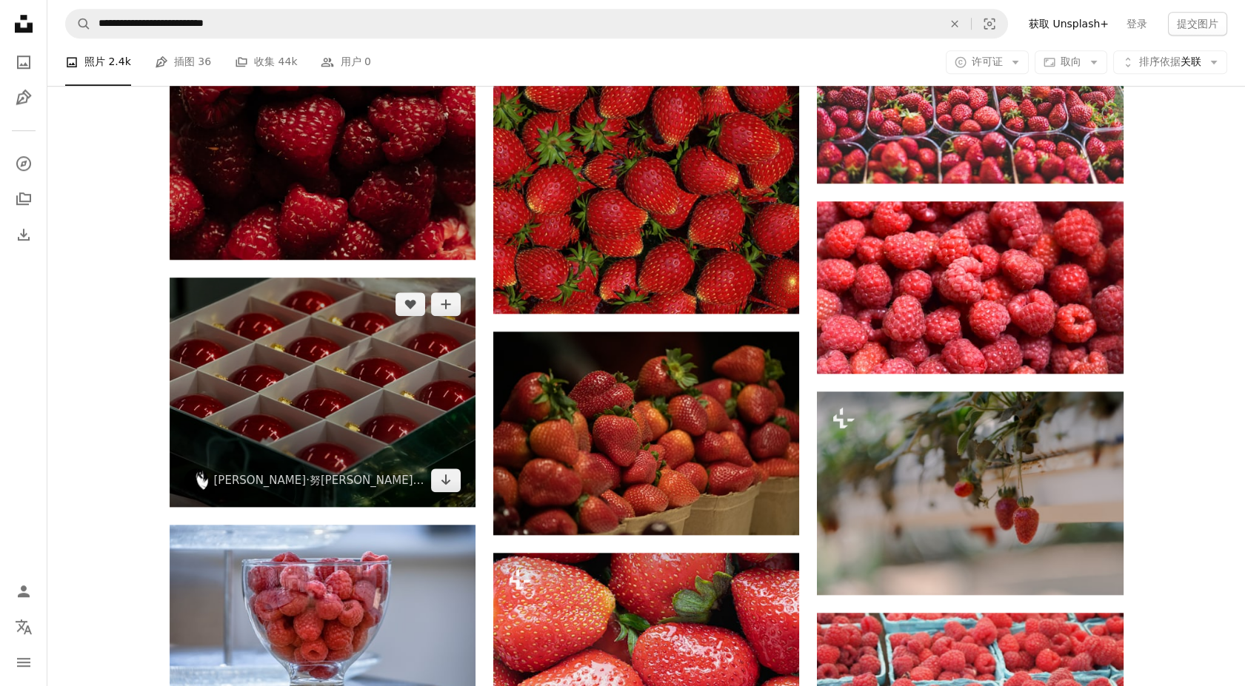
click at [201, 478] on img at bounding box center [196, 481] width 24 height 24
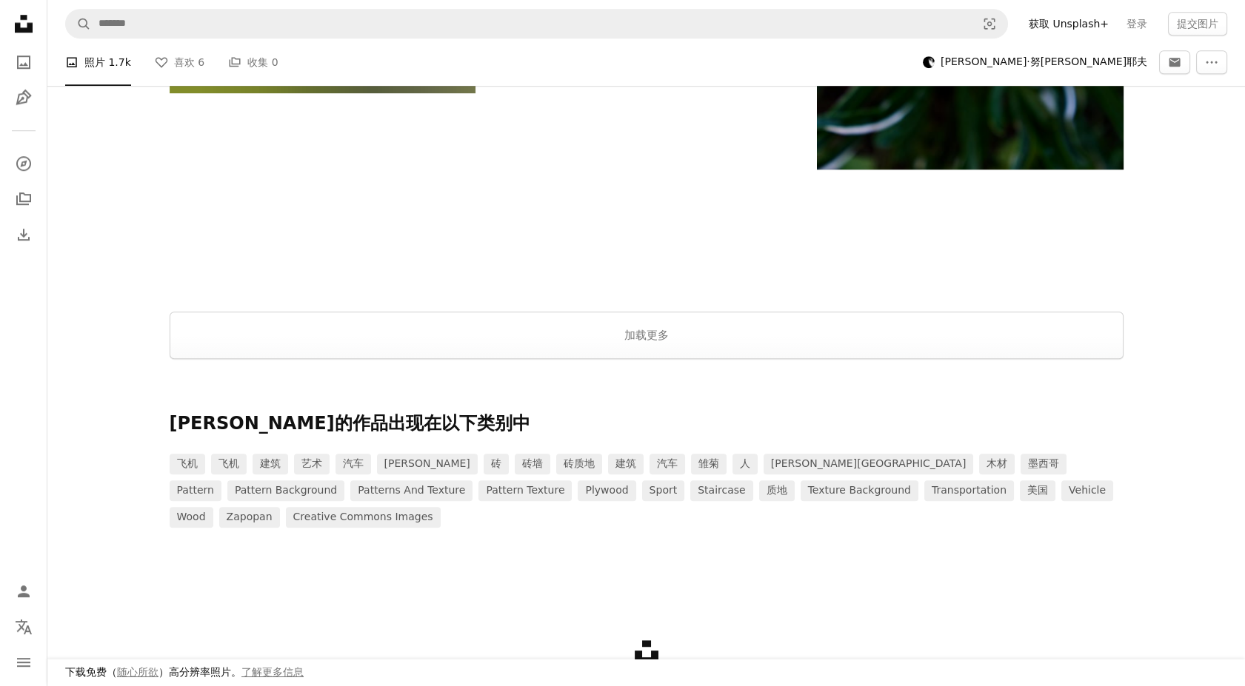
scroll to position [2376, 0]
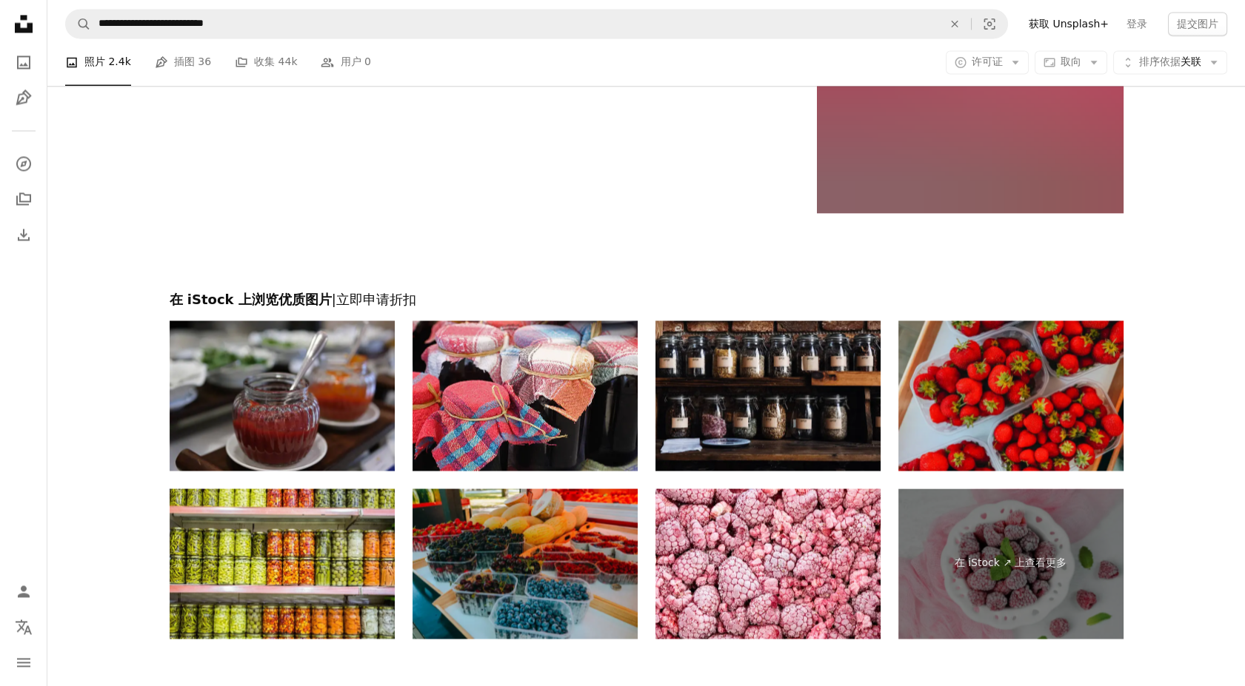
scroll to position [16333, 0]
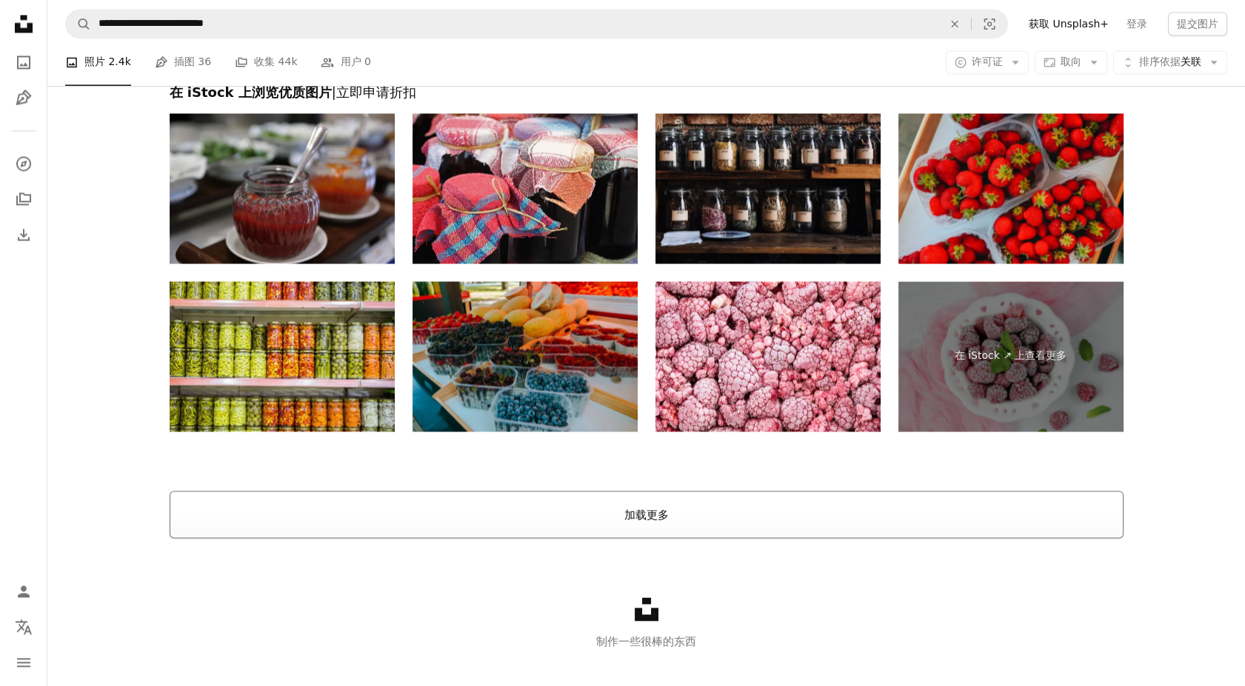
click at [542, 514] on button "加载更多" at bounding box center [647, 514] width 954 height 47
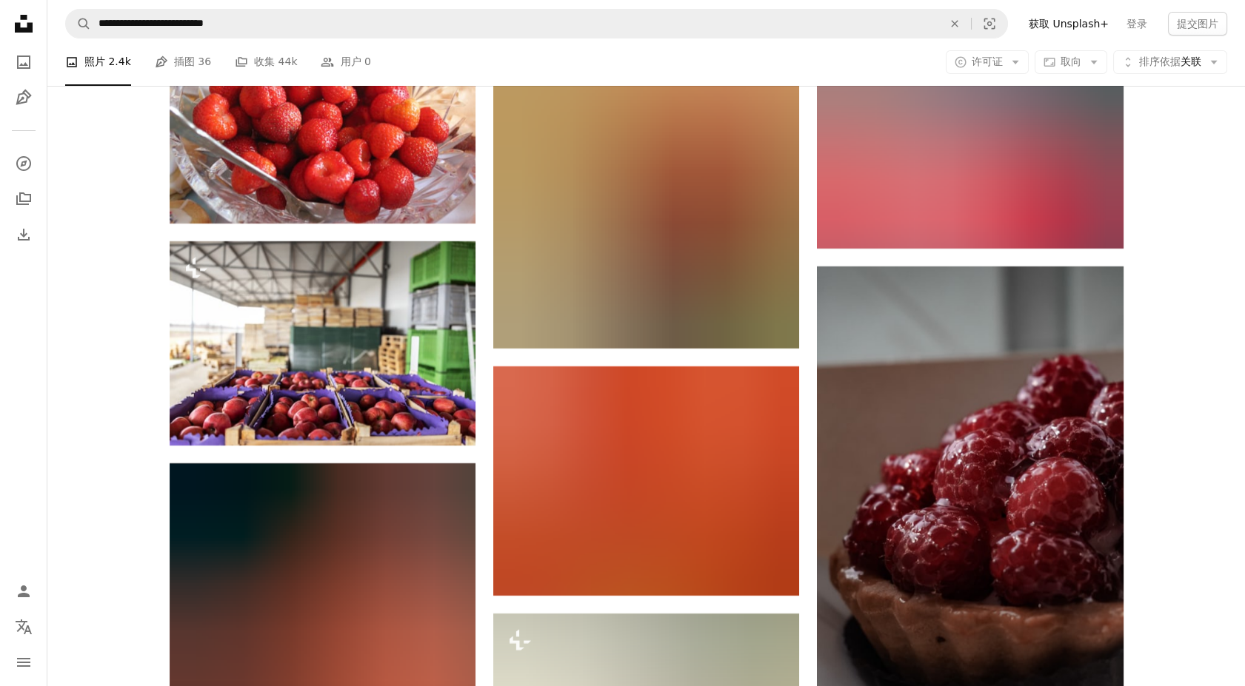
scroll to position [22693, 0]
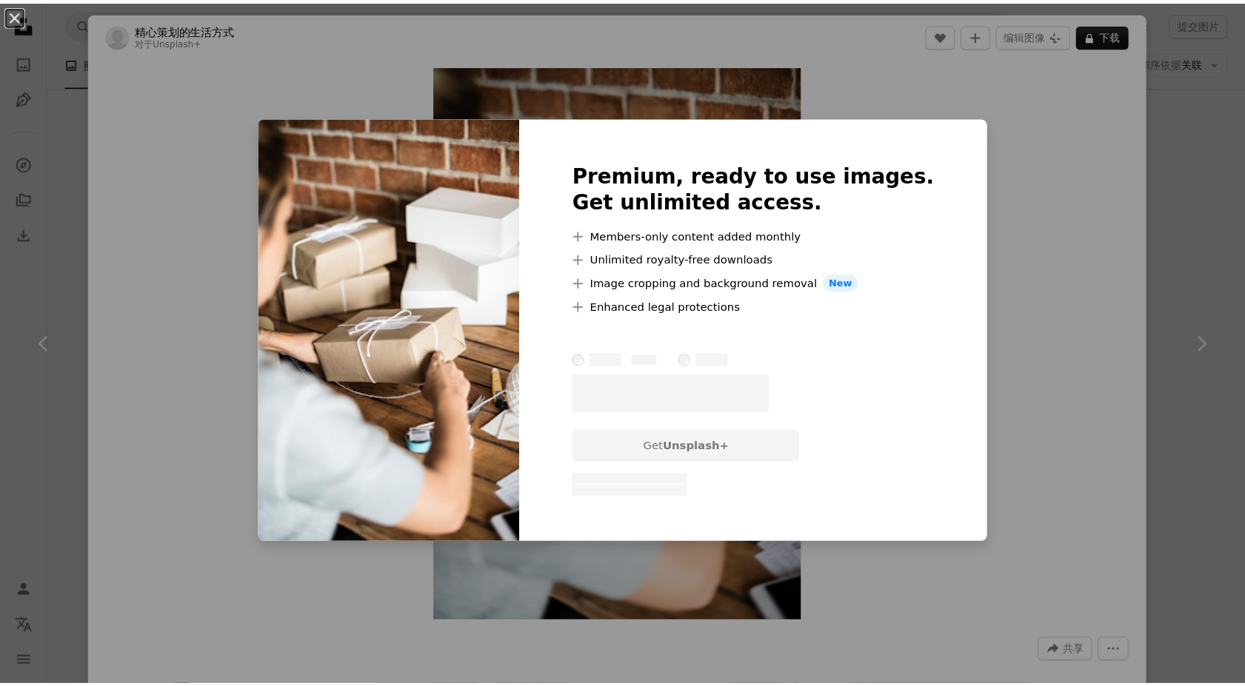
scroll to position [13822, 0]
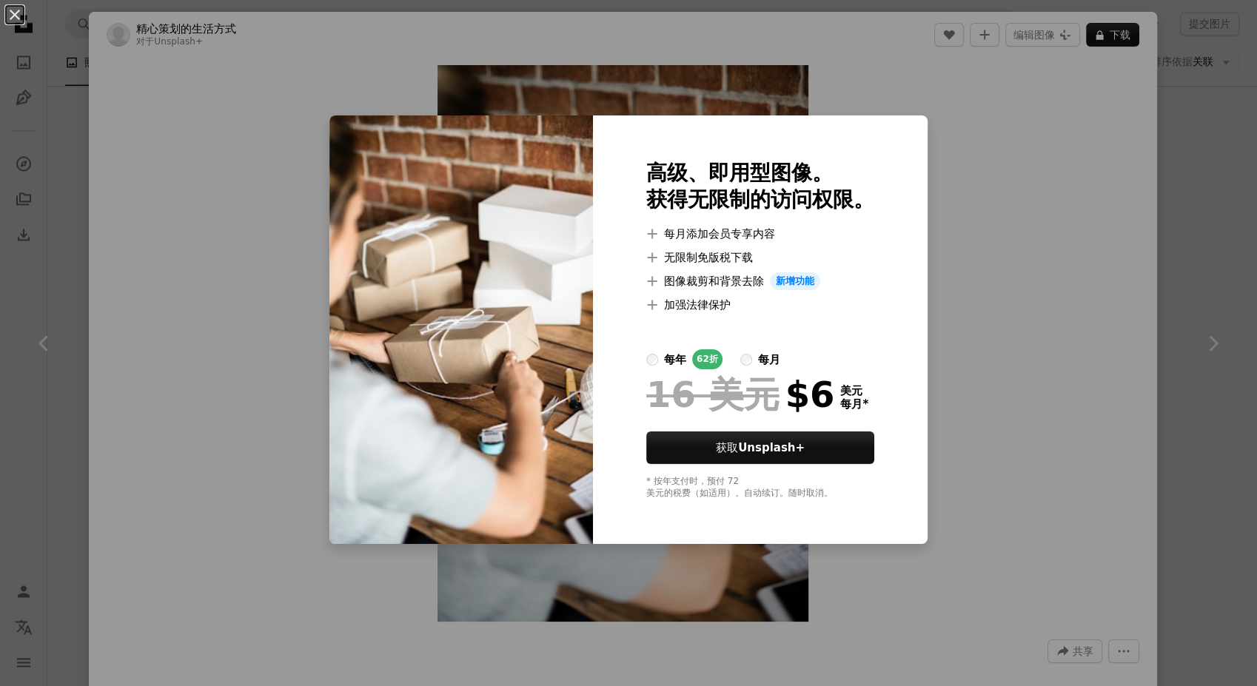
click at [1158, 230] on div "An X shape 高级、即用型图像。 获得无限制的访问权限。 A plus sign 每月添加会员专享内容 A plus sign 无限制免版税下载 A …" at bounding box center [628, 343] width 1257 height 686
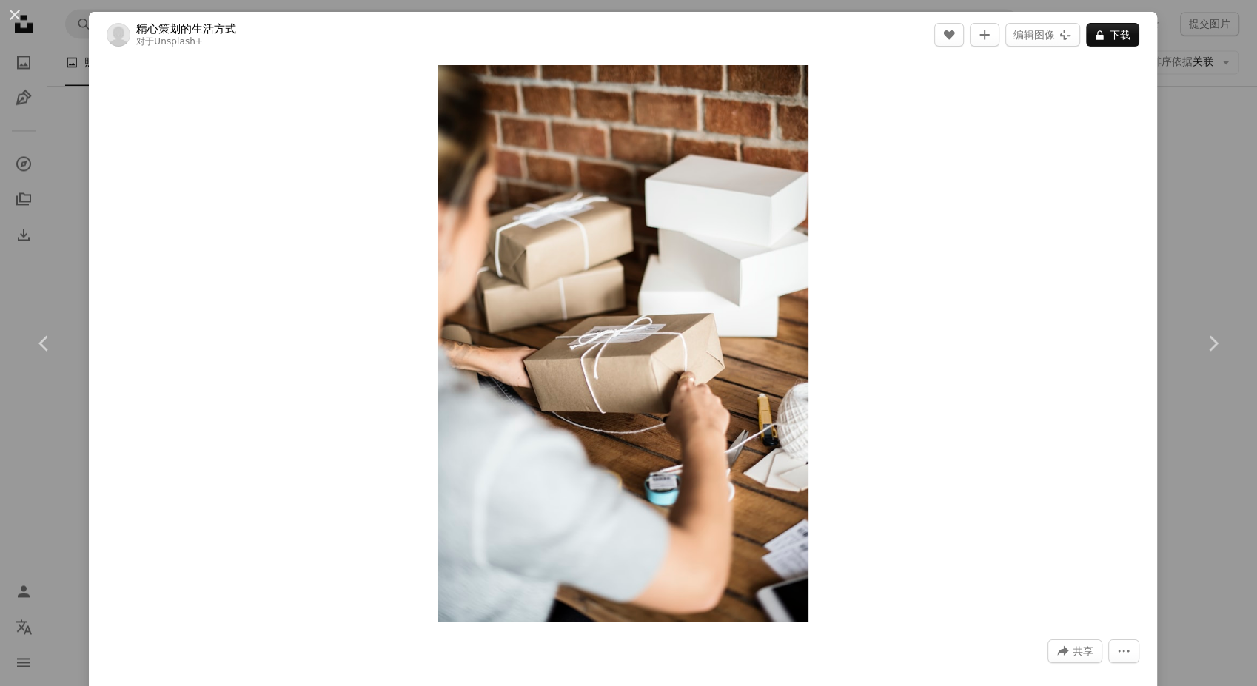
click at [1158, 230] on div "An X shape Chevron left Chevron right 精心策划的生活方式 对于 Unsplash+ A heart A plus sig…" at bounding box center [628, 343] width 1257 height 686
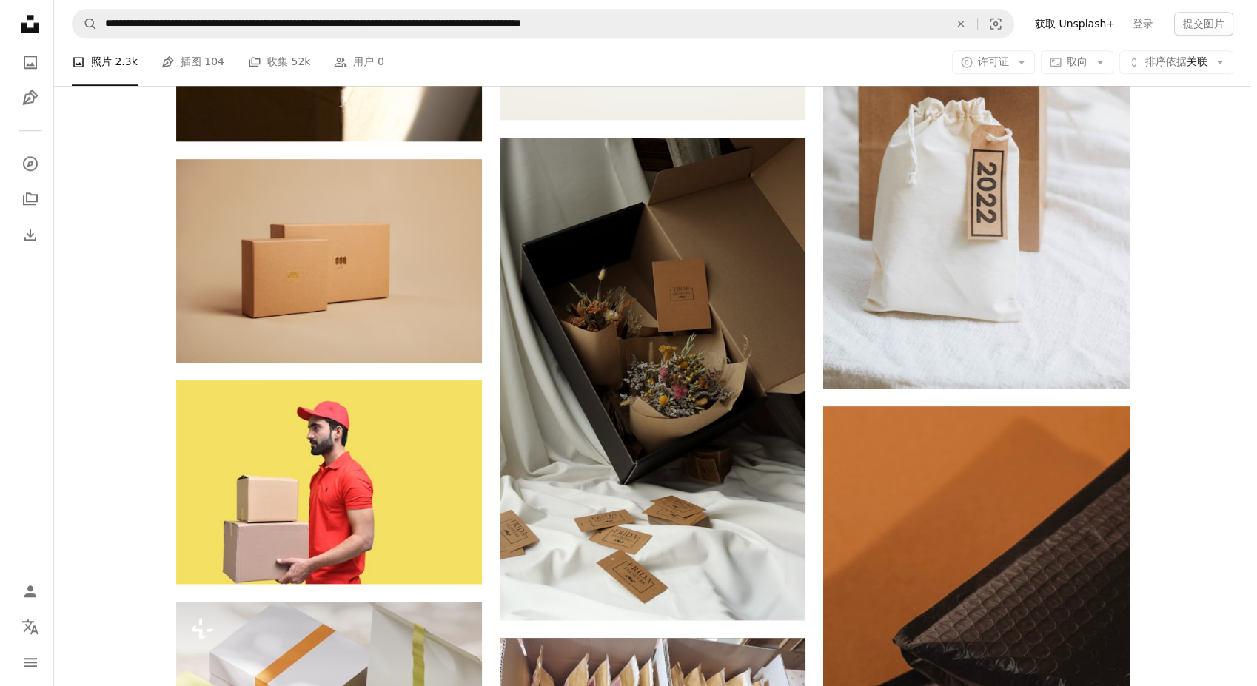
scroll to position [14152, 0]
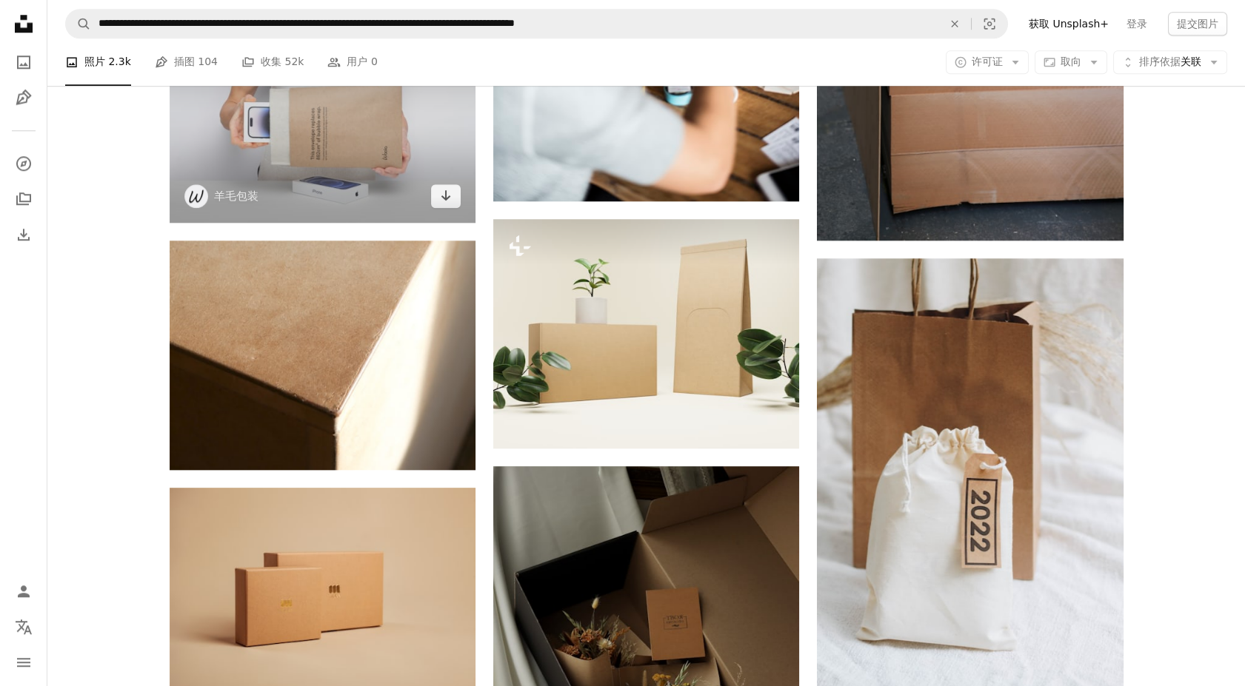
click at [345, 198] on img at bounding box center [323, 121] width 306 height 204
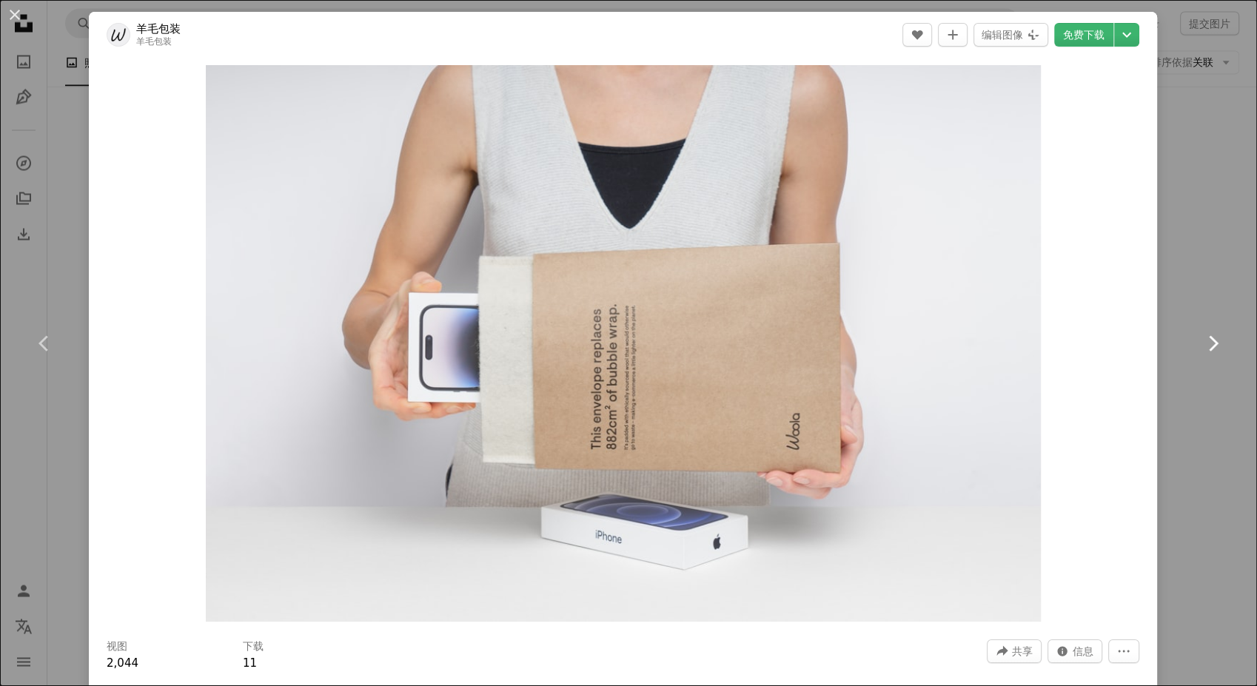
click at [1225, 295] on link "Chevron right" at bounding box center [1213, 344] width 89 height 142
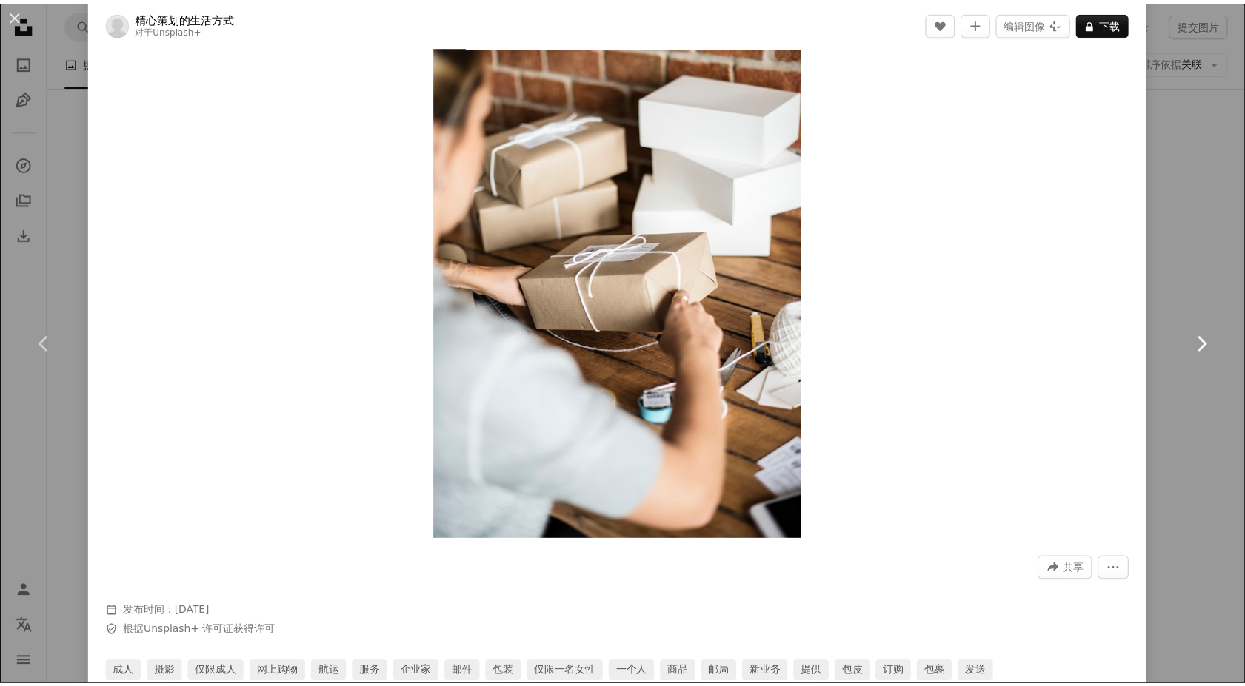
scroll to position [164, 0]
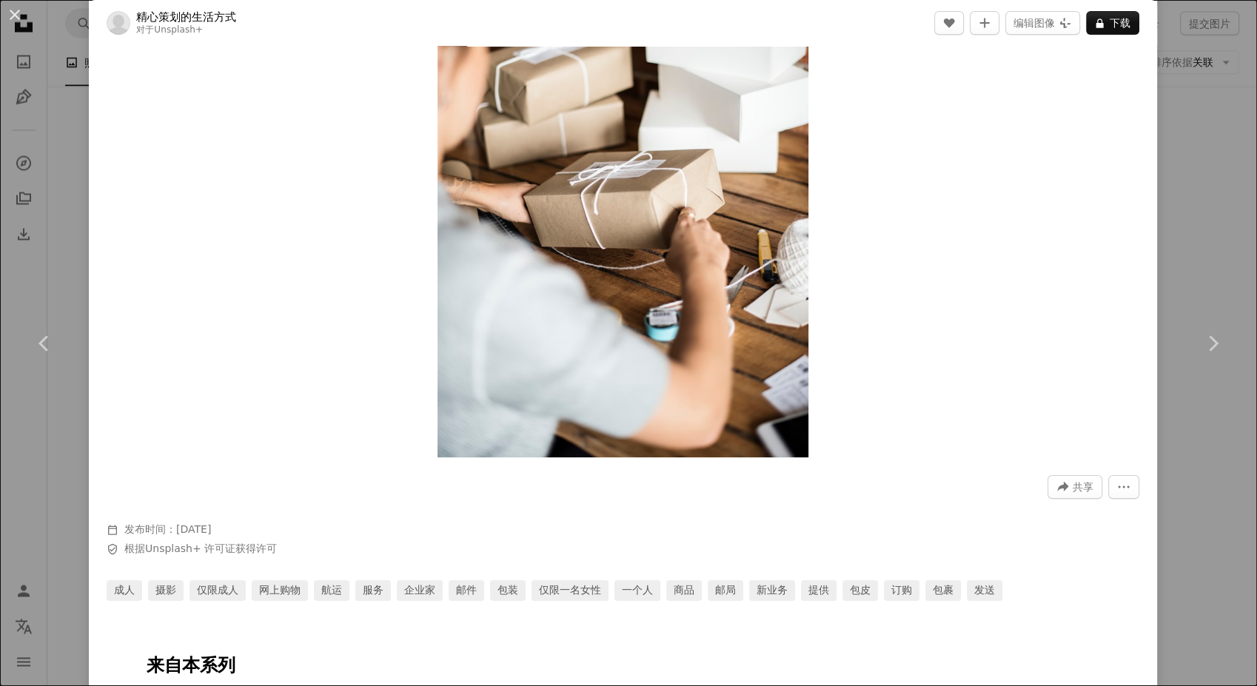
click at [1169, 249] on div "An X shape Chevron left Chevron right 精心策划的生活方式 对于 Unsplash+ A heart A plus sig…" at bounding box center [628, 343] width 1257 height 686
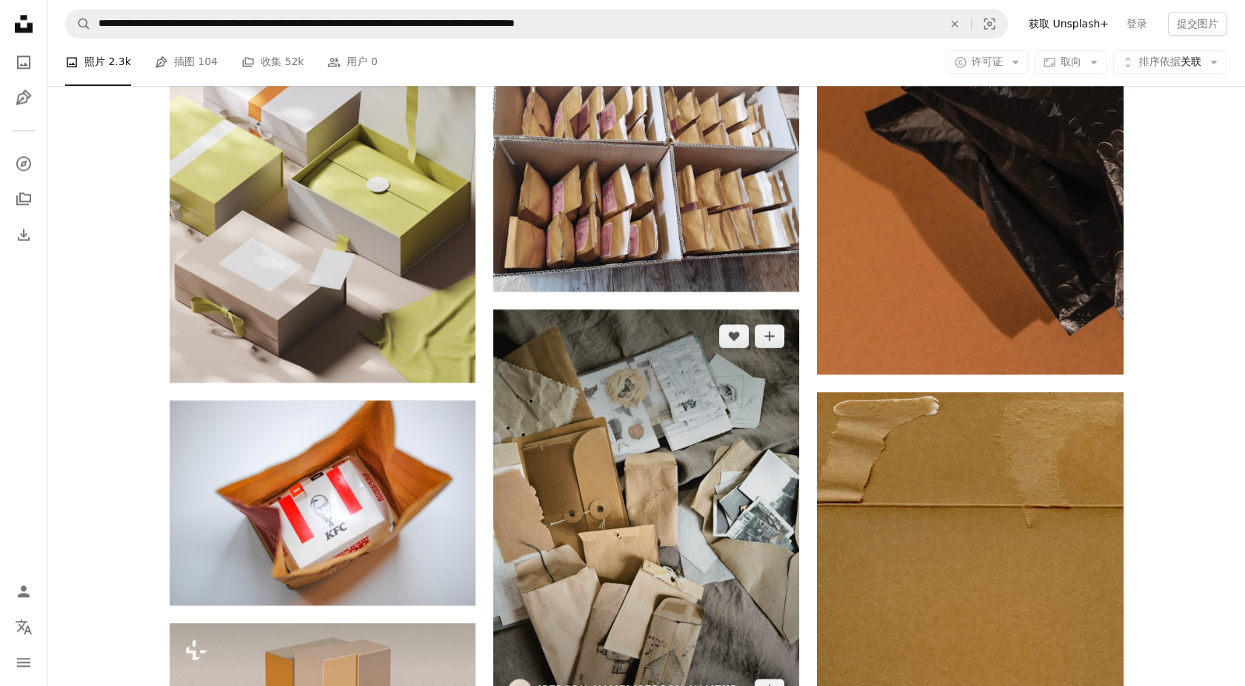
scroll to position [14810, 0]
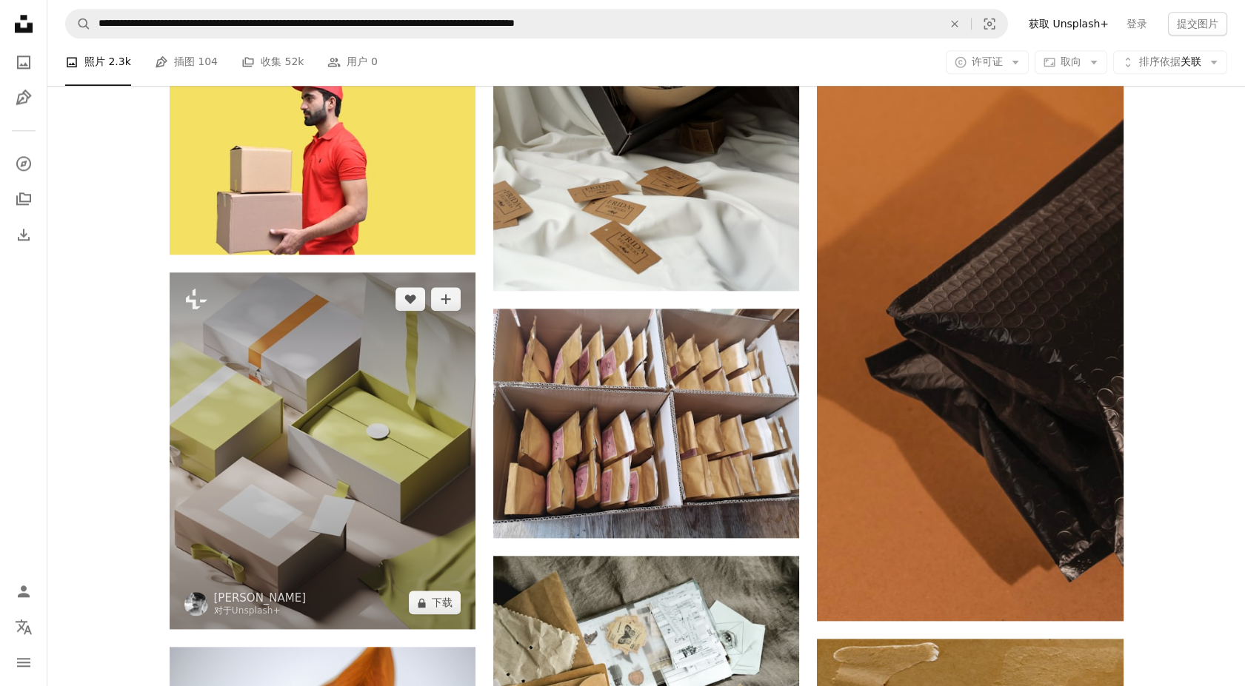
click at [379, 429] on img at bounding box center [323, 451] width 306 height 357
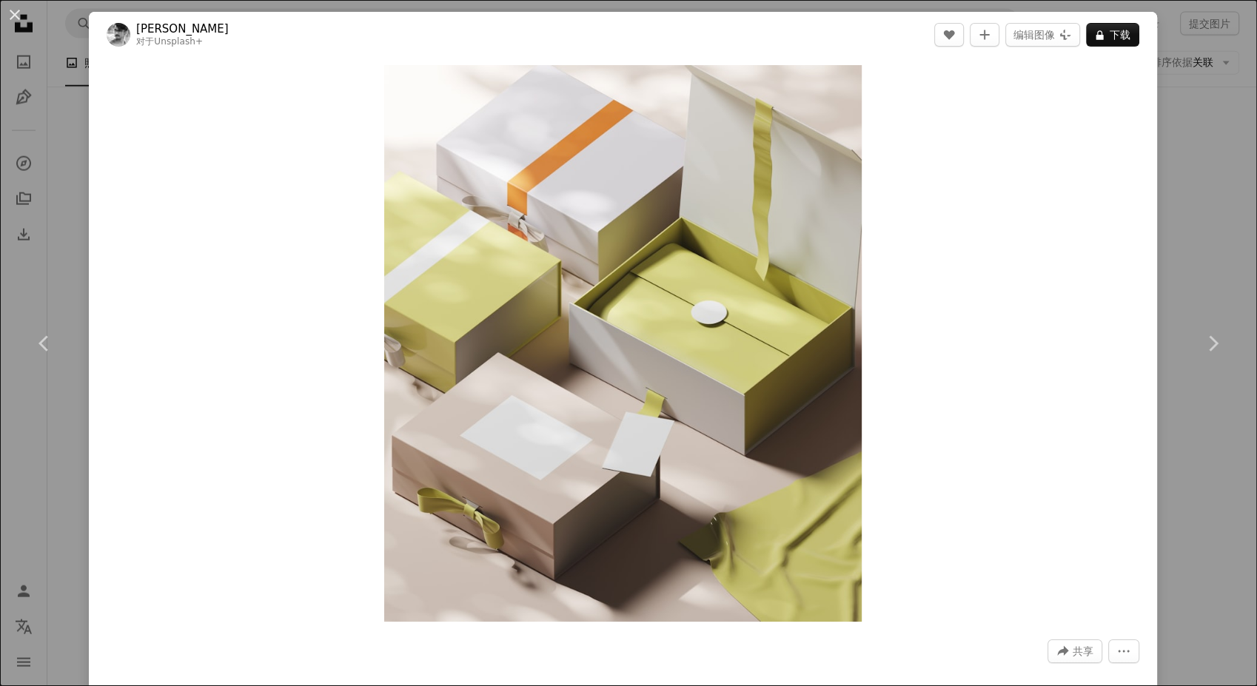
click at [1193, 228] on div "An X shape Chevron left Chevron right 阿尤什·库马尔 对于 Unsplash+ A heart A plus sign …" at bounding box center [628, 343] width 1257 height 686
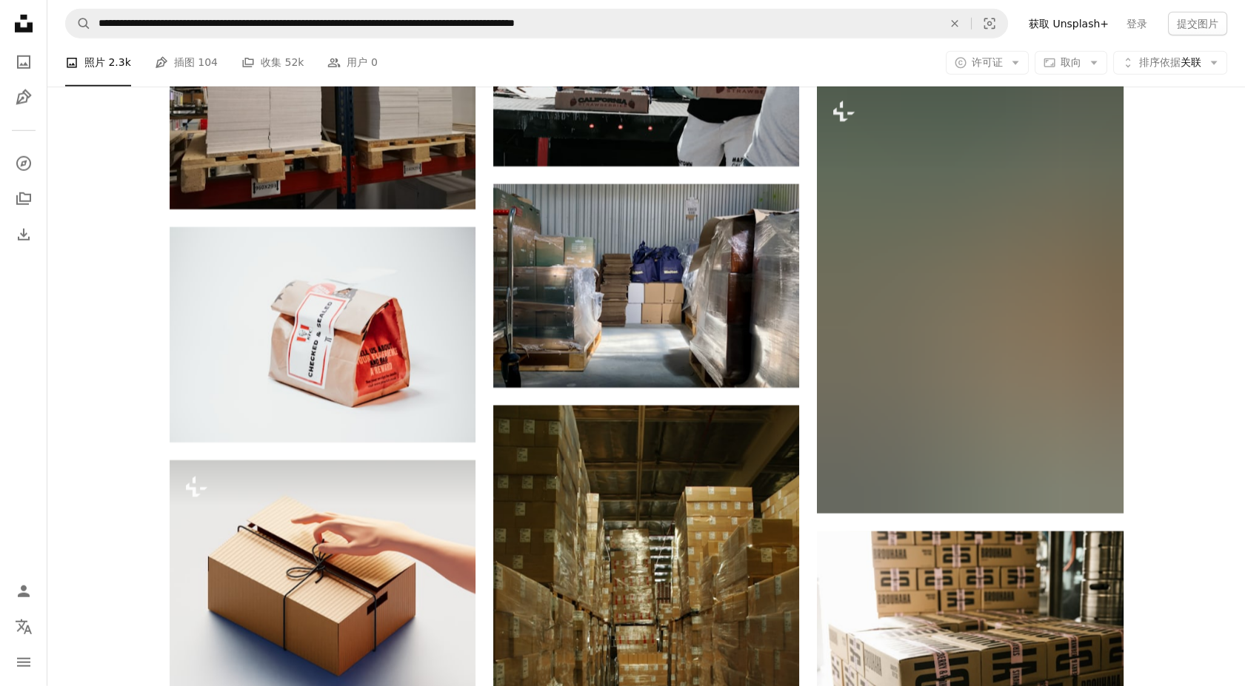
scroll to position [19253, 0]
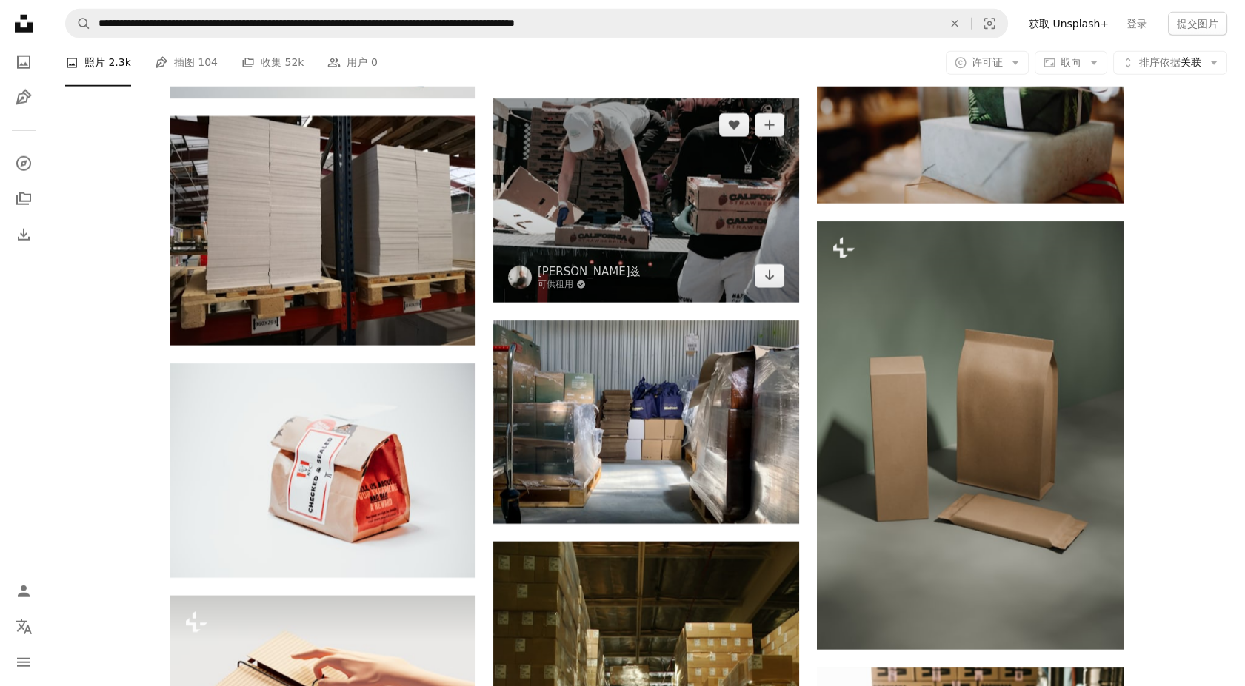
click at [646, 237] on img at bounding box center [646, 200] width 306 height 204
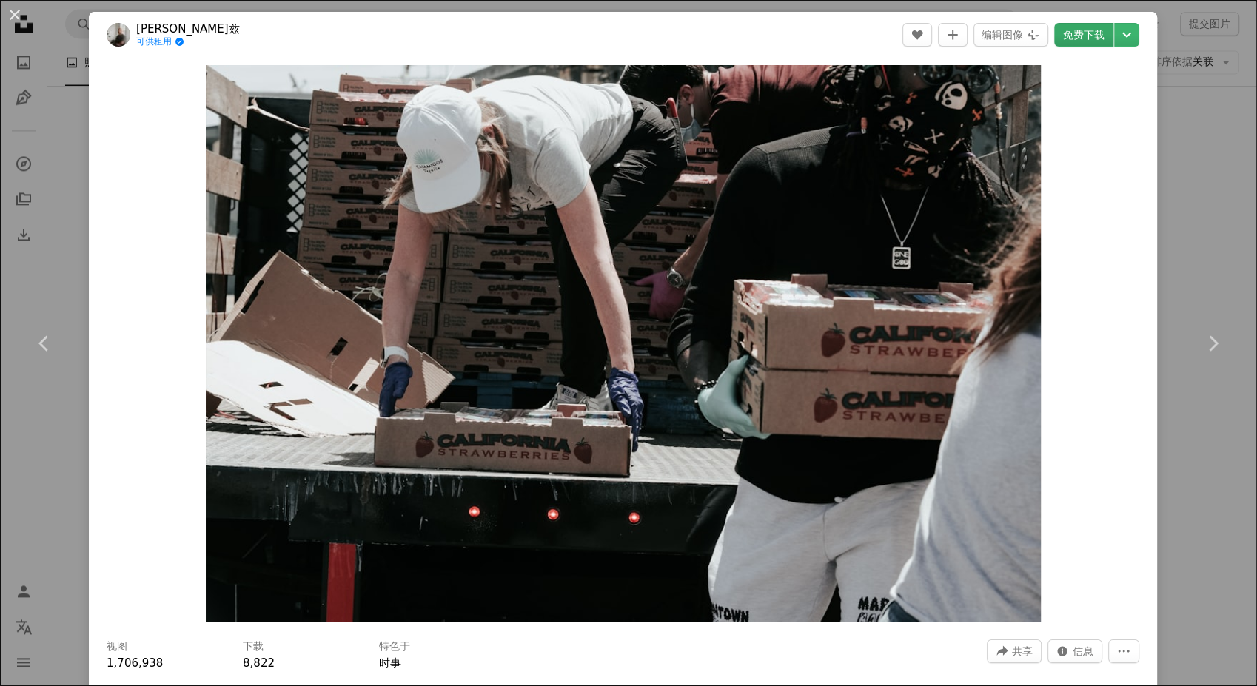
click at [1060, 33] on link "免费下载" at bounding box center [1083, 35] width 59 height 24
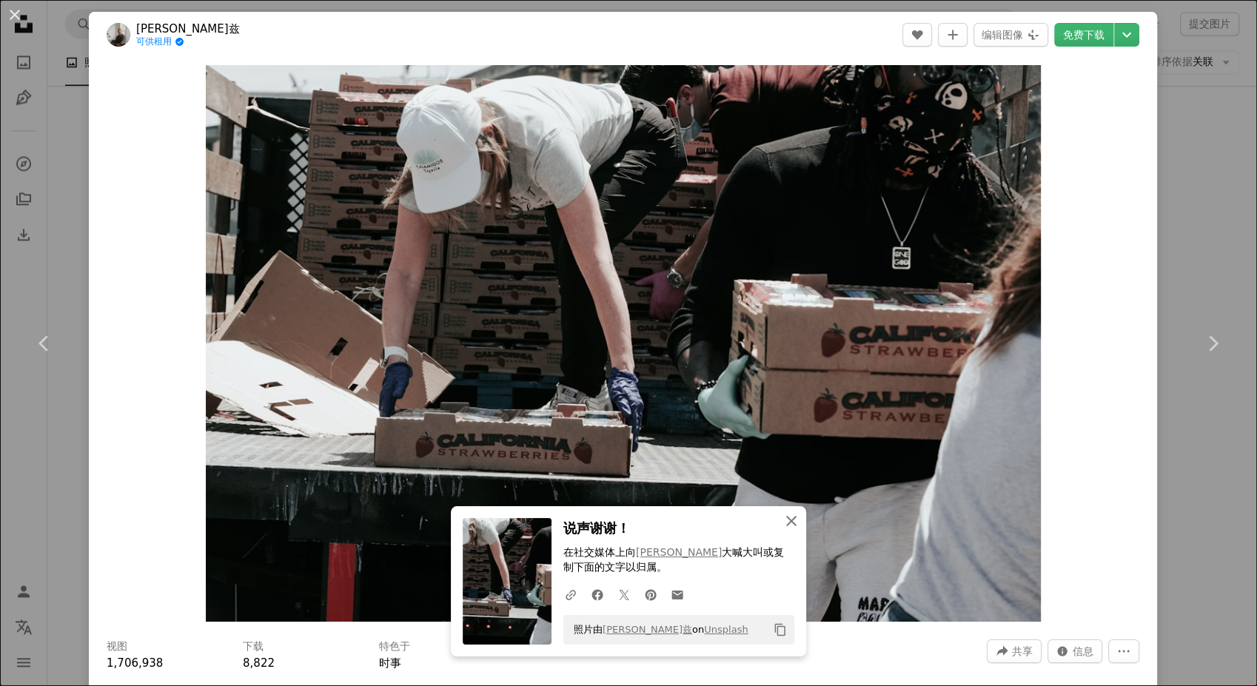
click at [786, 527] on icon "An X shape" at bounding box center [792, 521] width 18 height 18
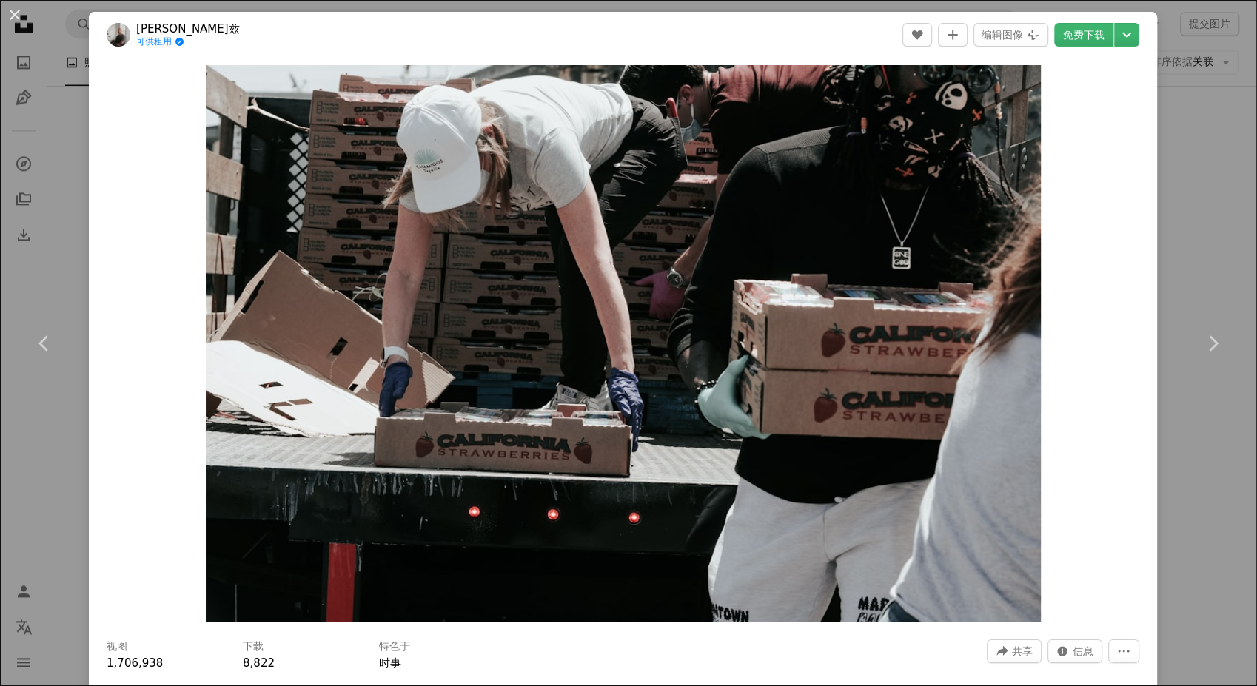
click at [1191, 270] on div "An X shape Chevron left Chevron right 乔尔·穆尼兹 可供租用 A checkmark inside of a circl…" at bounding box center [628, 343] width 1257 height 686
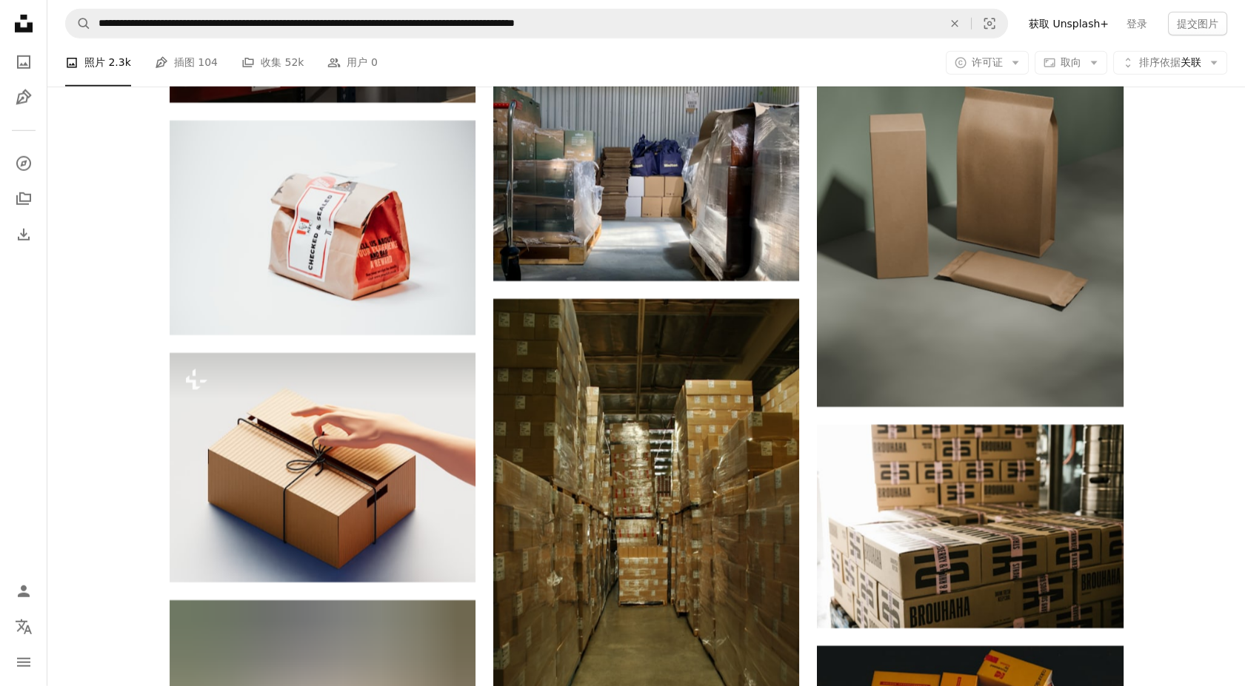
scroll to position [19170, 0]
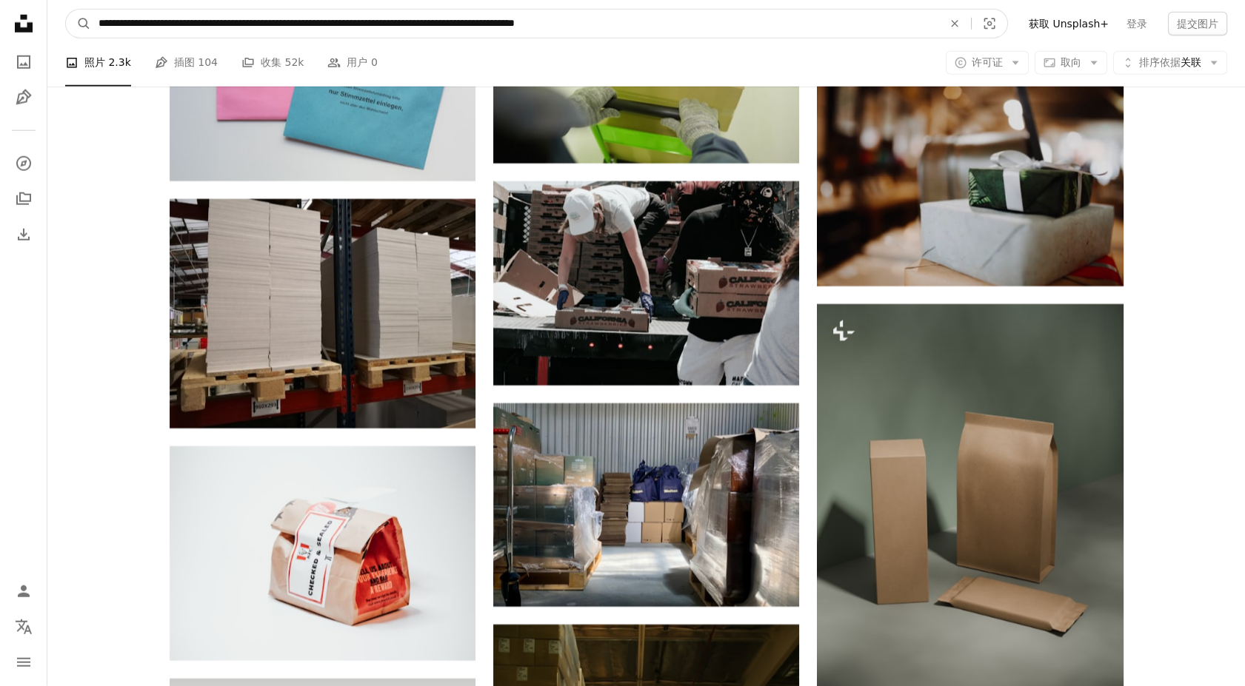
drag, startPoint x: 705, startPoint y: 32, endPoint x: 93, endPoint y: 50, distance: 611.9
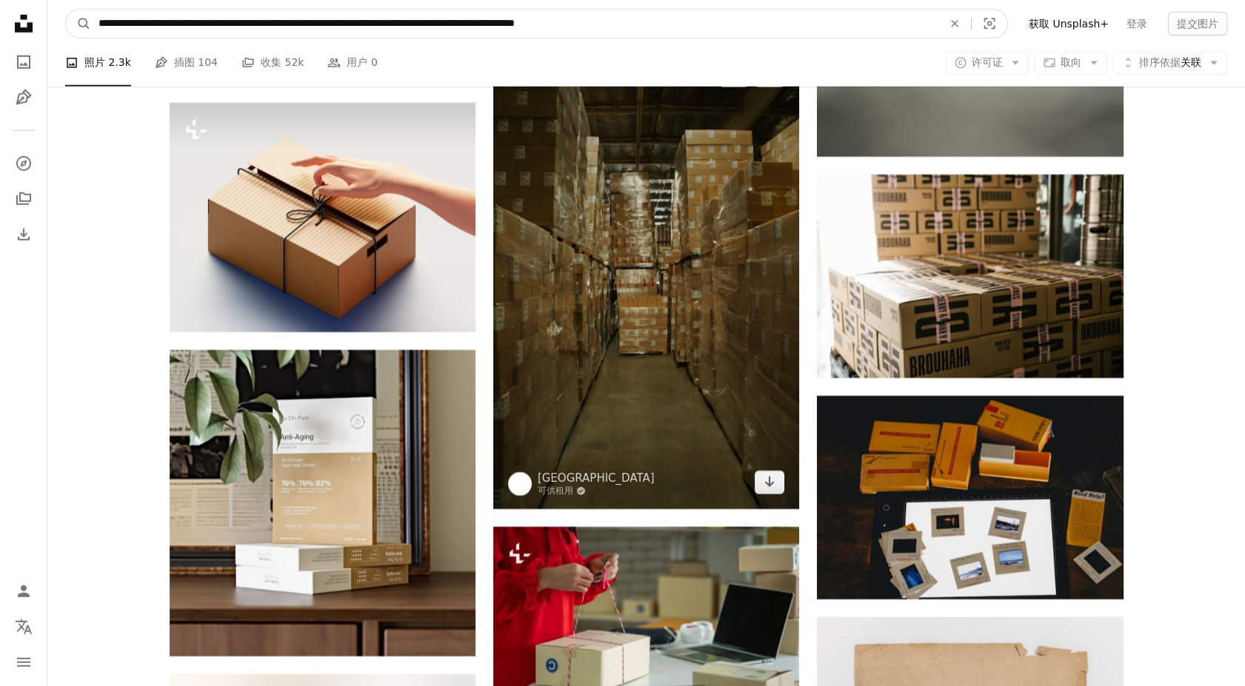
scroll to position [20323, 0]
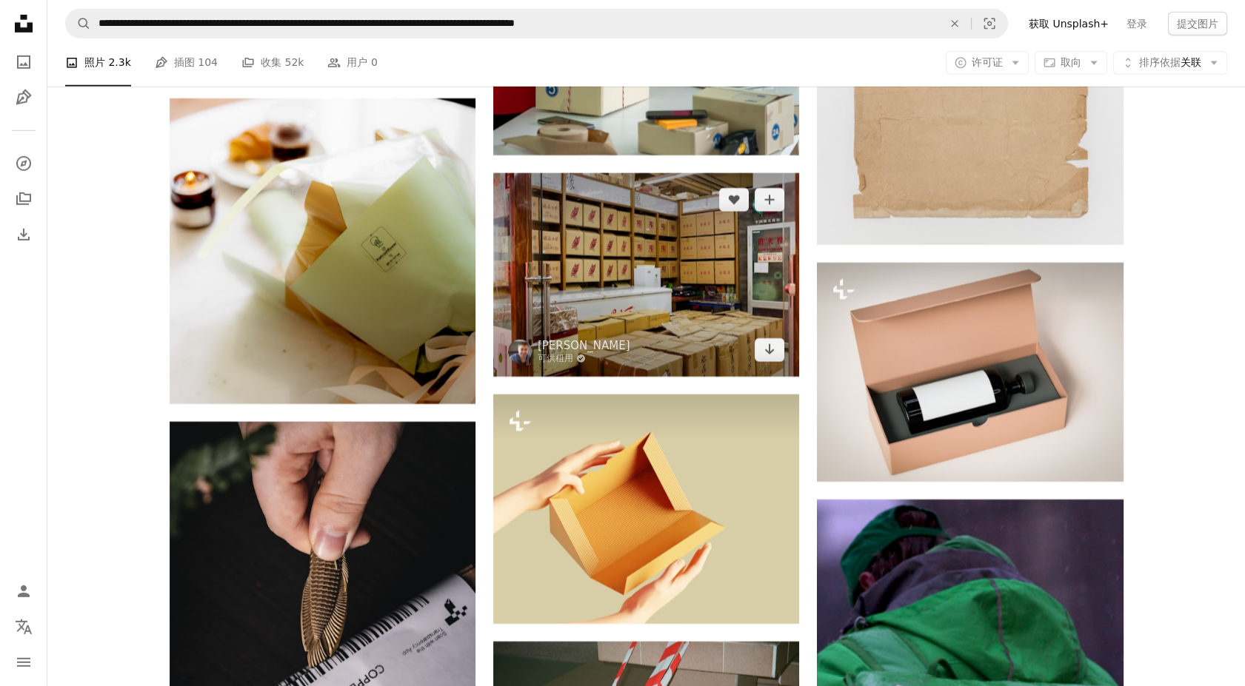
click at [643, 246] on img at bounding box center [646, 275] width 306 height 204
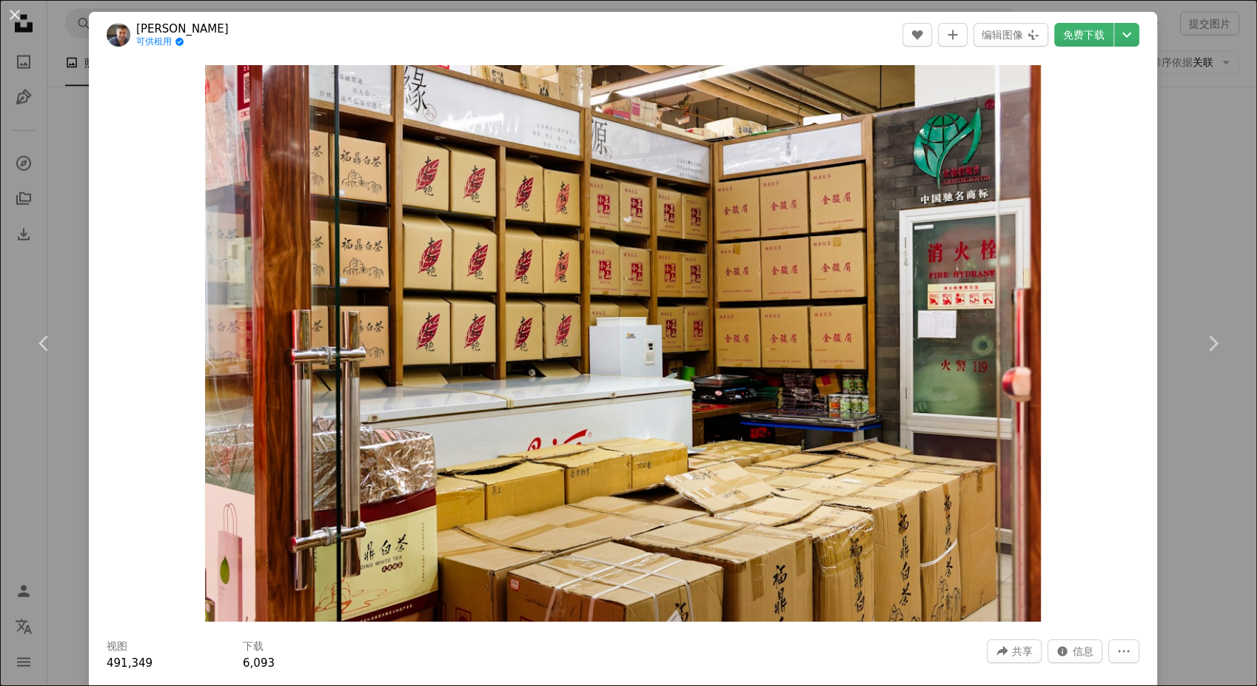
click at [1191, 235] on div "An X shape Chevron left Chevron right 埃里克·普鲁泽 可供租用 A checkmark inside of a circ…" at bounding box center [628, 343] width 1257 height 686
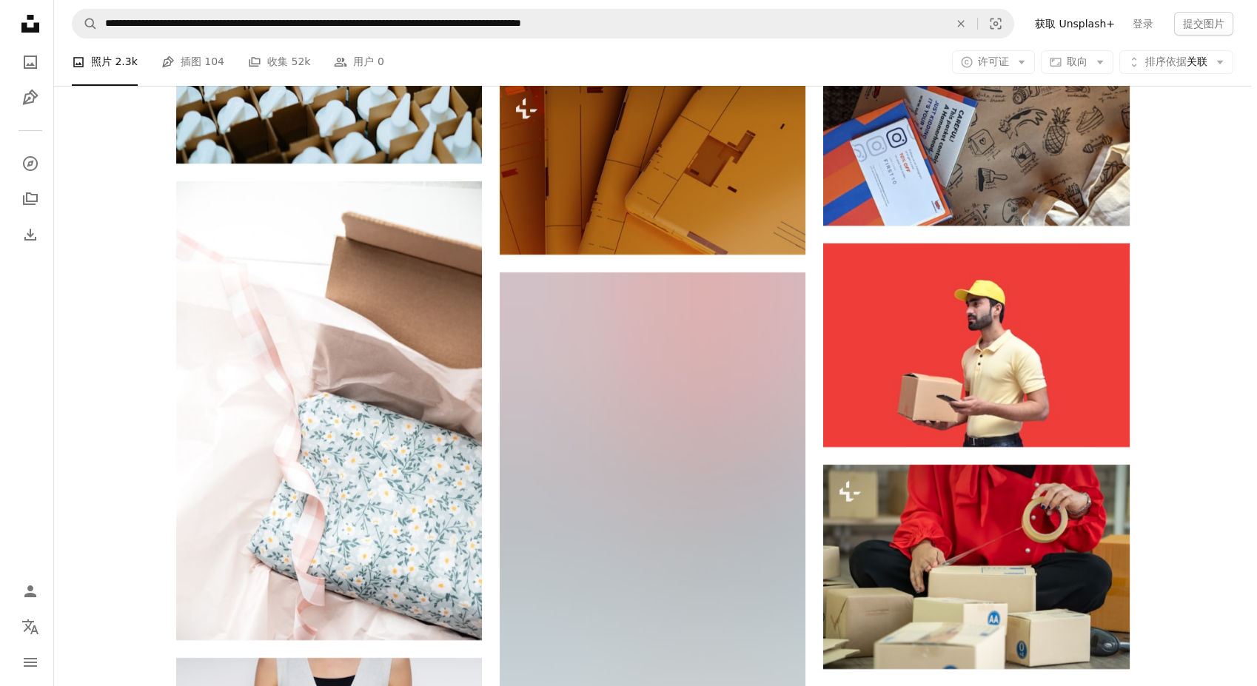
scroll to position [22462, 0]
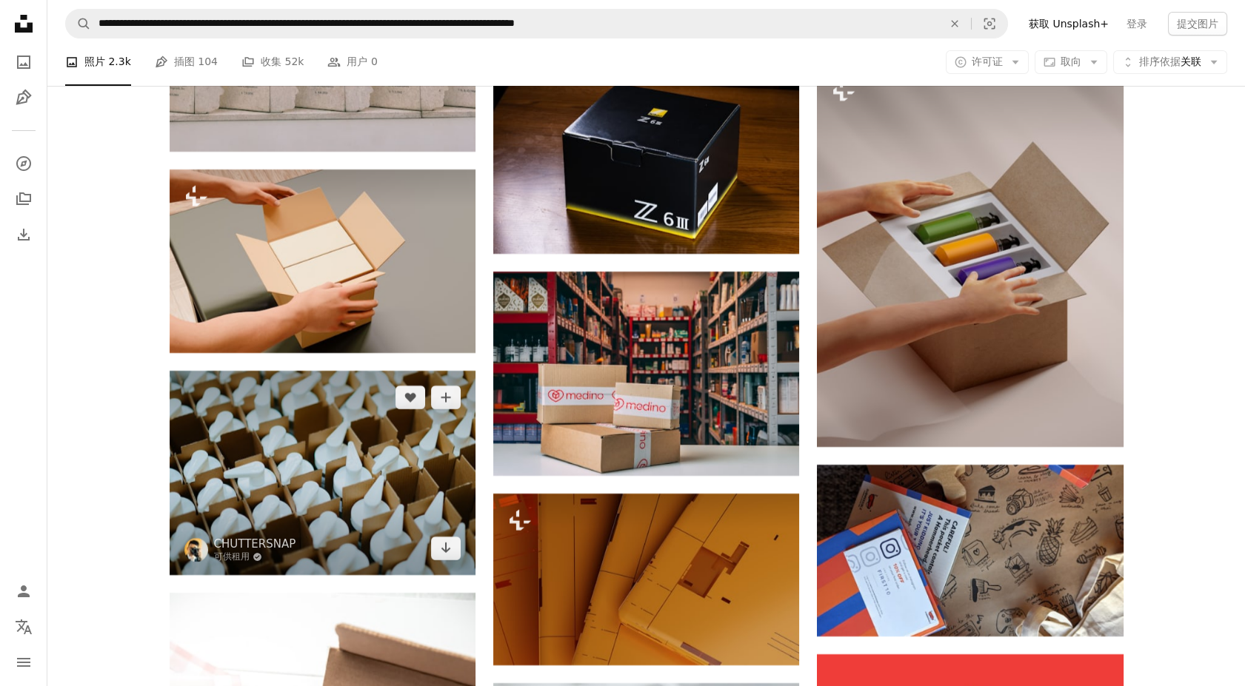
click at [355, 428] on img at bounding box center [323, 473] width 306 height 204
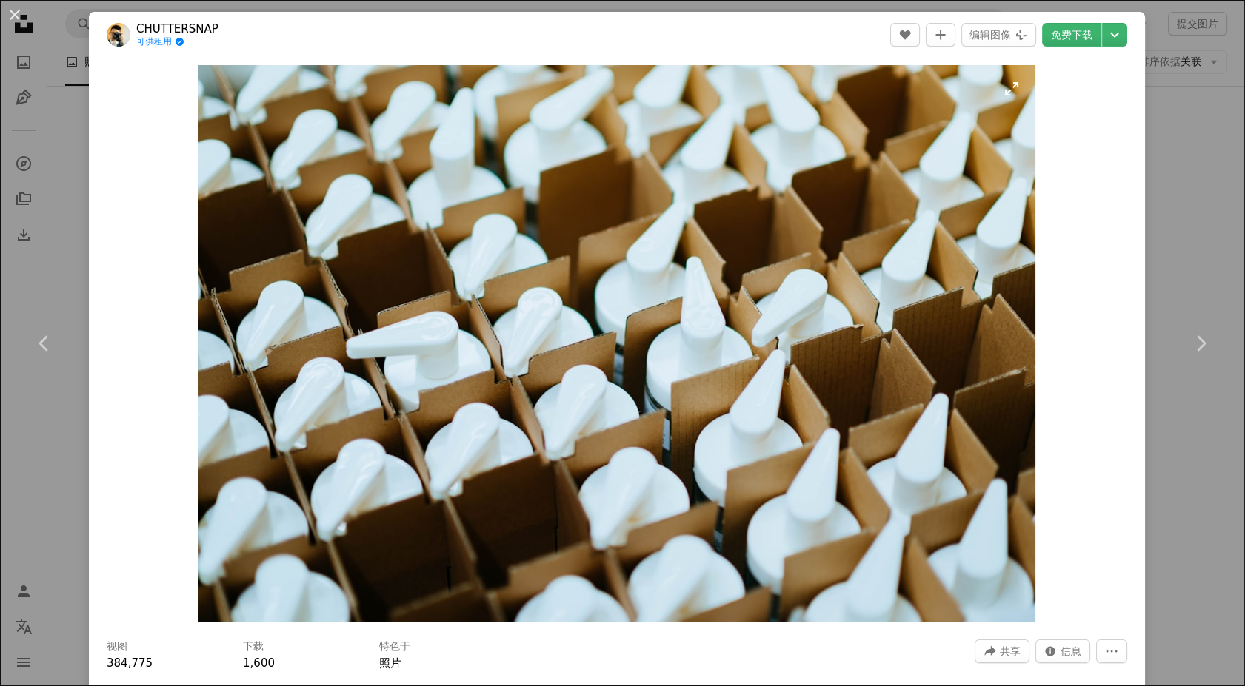
click at [268, 478] on img "放大此图像" at bounding box center [616, 343] width 837 height 557
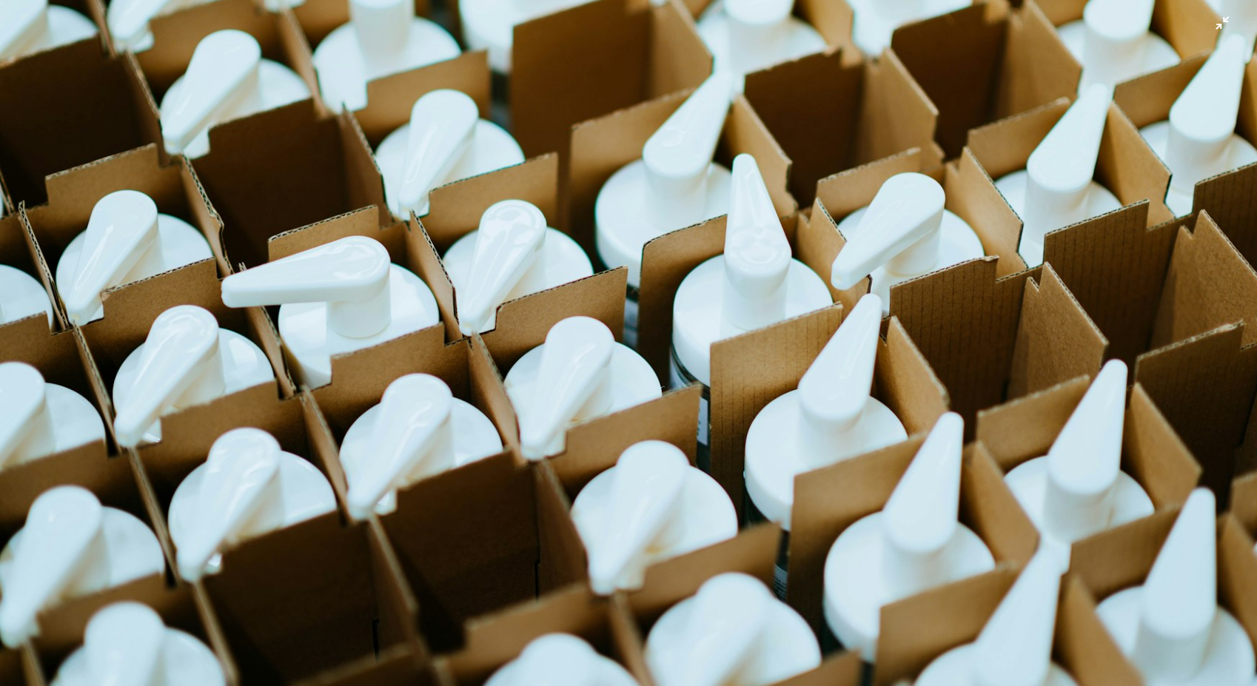
scroll to position [133, 0]
click at [709, 359] on img "缩小此图像" at bounding box center [628, 286] width 1259 height 838
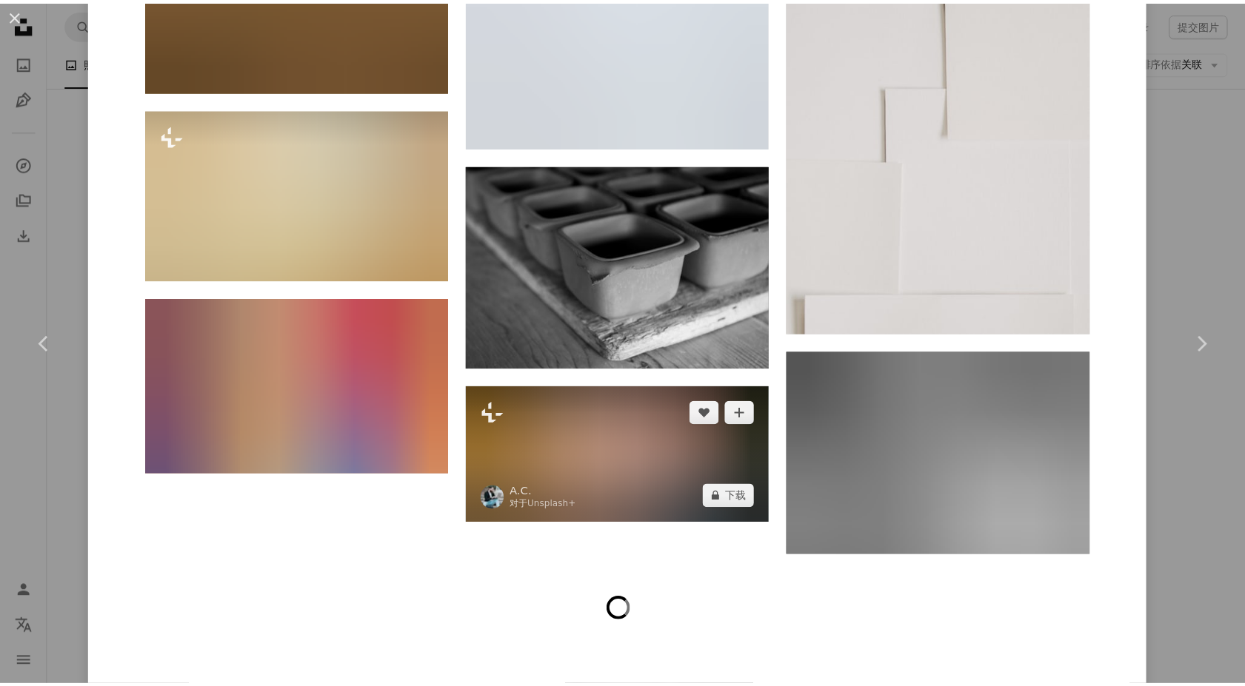
scroll to position [12138, 0]
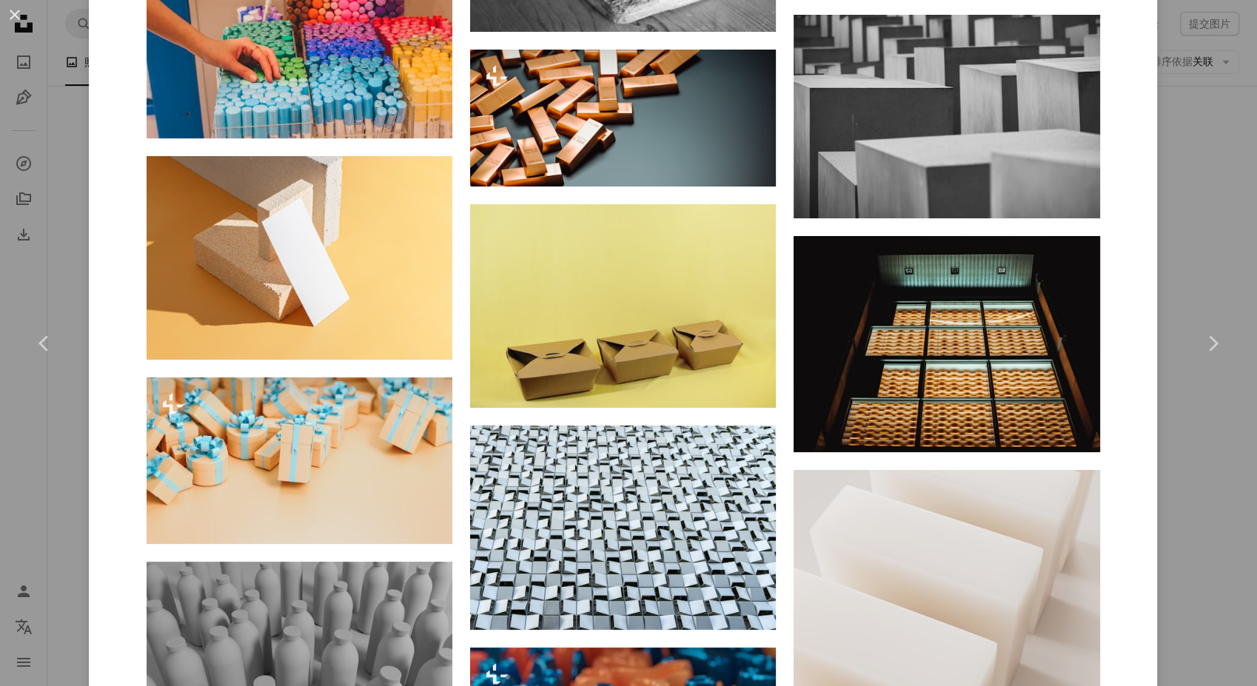
click at [1185, 204] on div "An X shape Chevron left Chevron right CHUTTERSNAP 可供租用 A checkmark inside of a …" at bounding box center [628, 343] width 1257 height 686
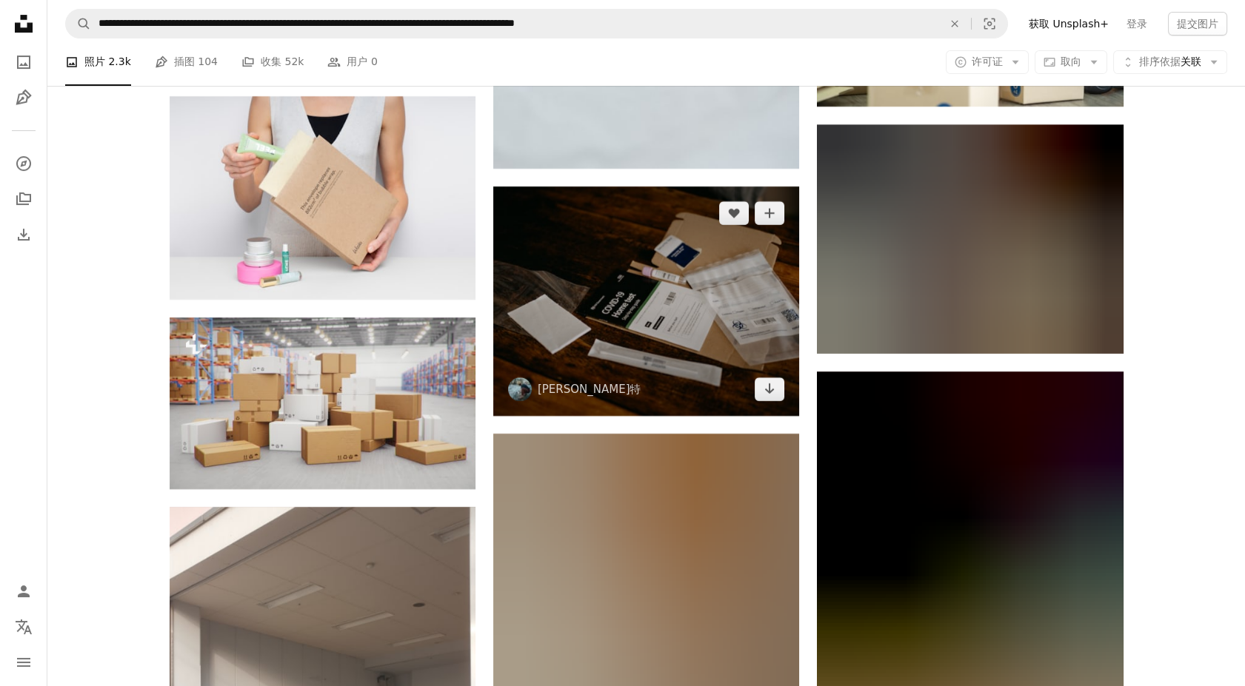
scroll to position [23449, 0]
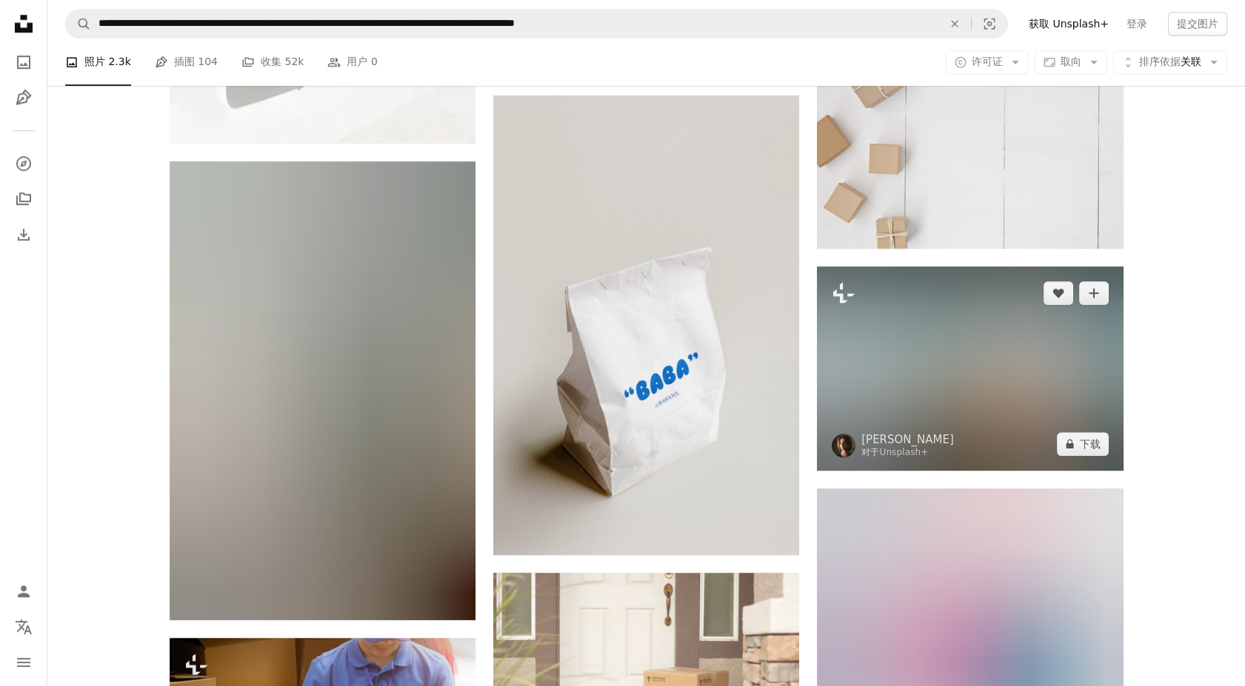
scroll to position [24683, 0]
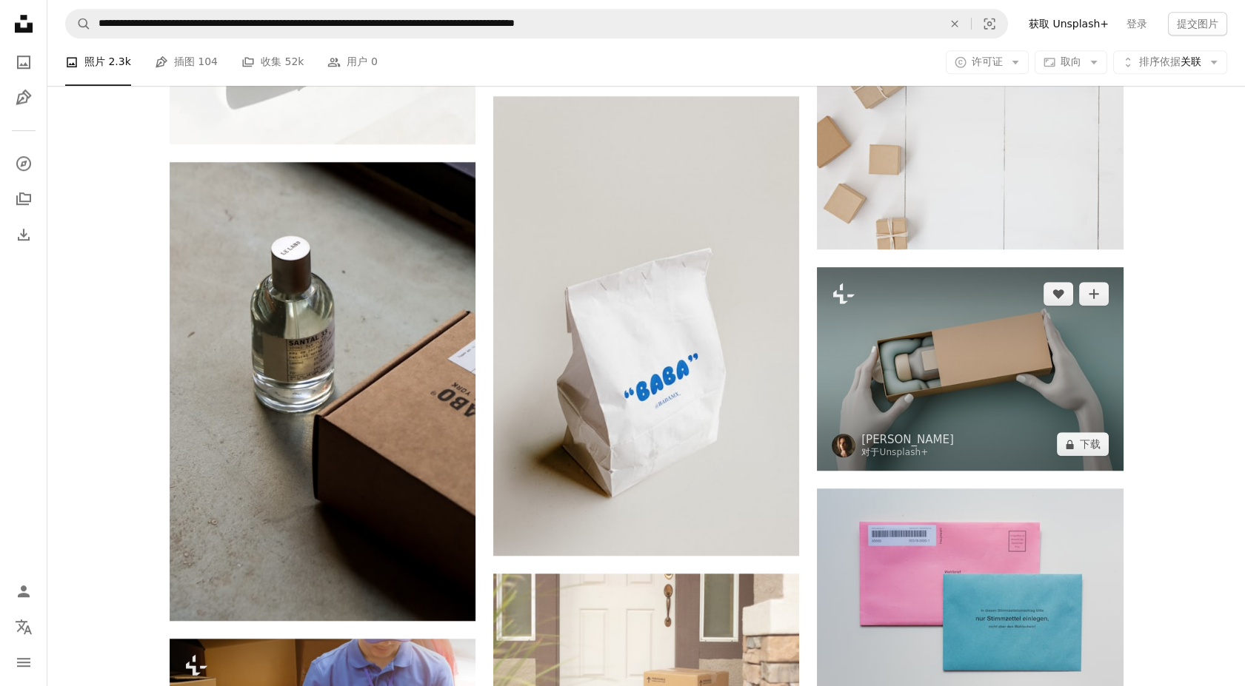
click at [915, 393] on img at bounding box center [970, 369] width 306 height 204
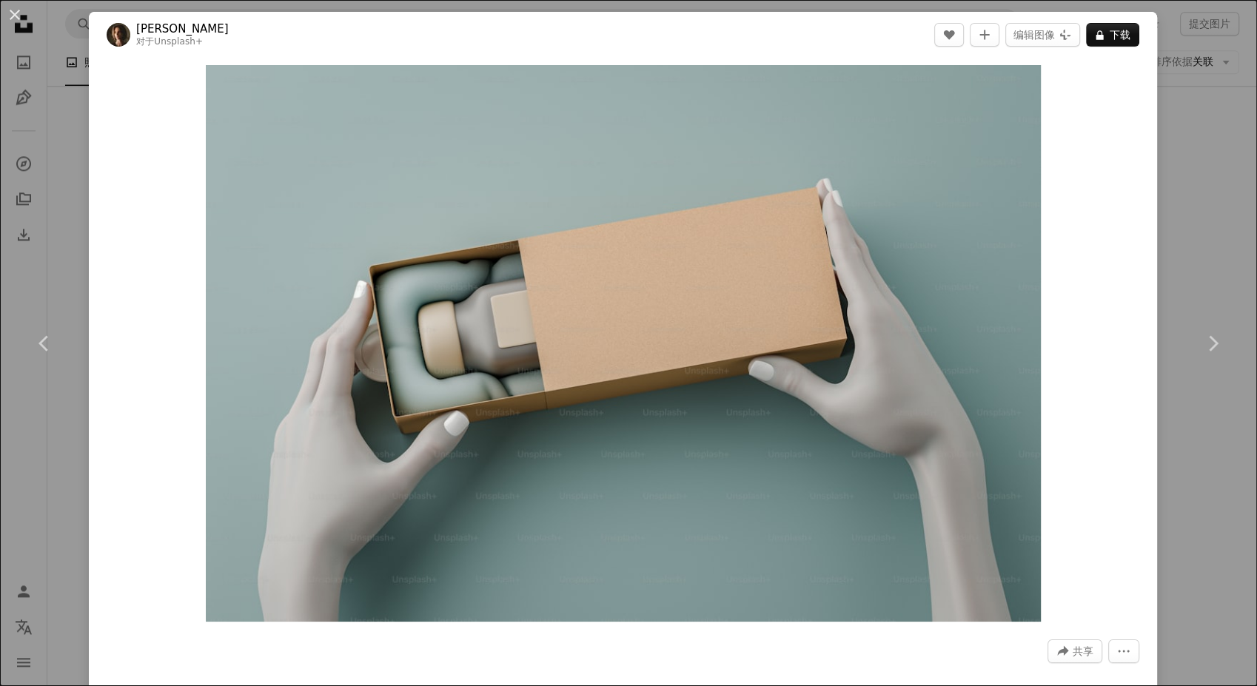
click at [1170, 257] on div "An X shape Chevron left Chevron right 亚历克斯·舒珀 对于 Unsplash+ A heart A plus sign …" at bounding box center [628, 343] width 1257 height 686
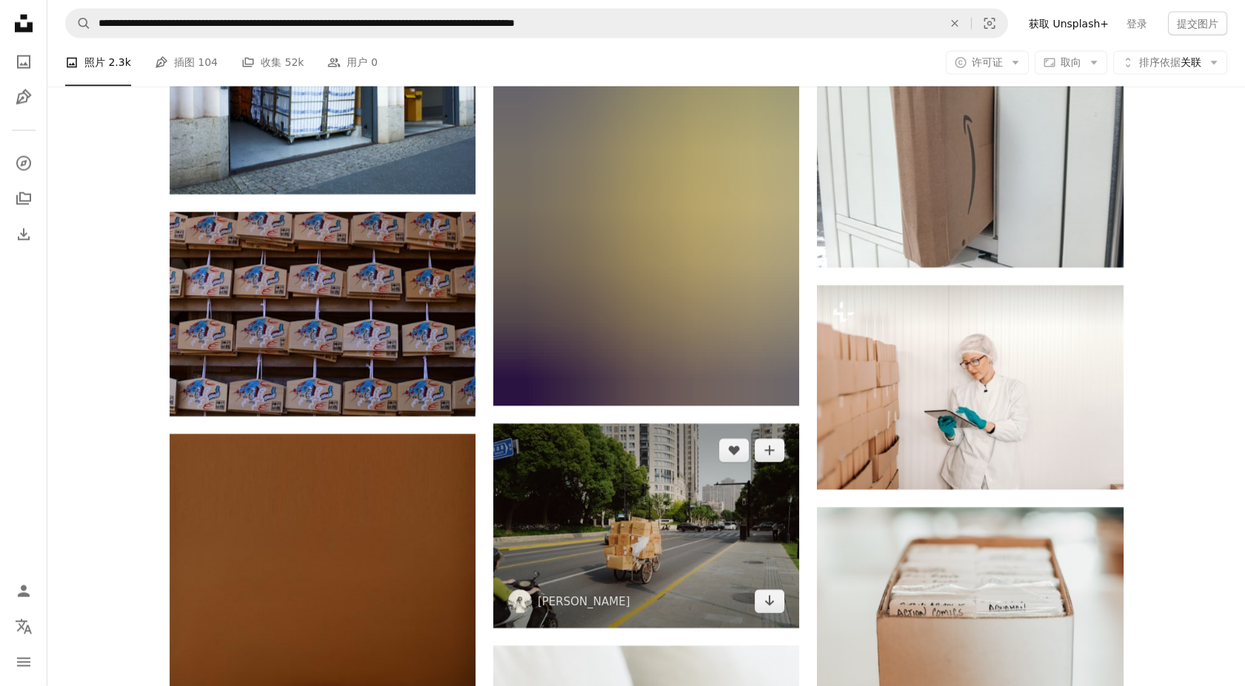
scroll to position [27974, 0]
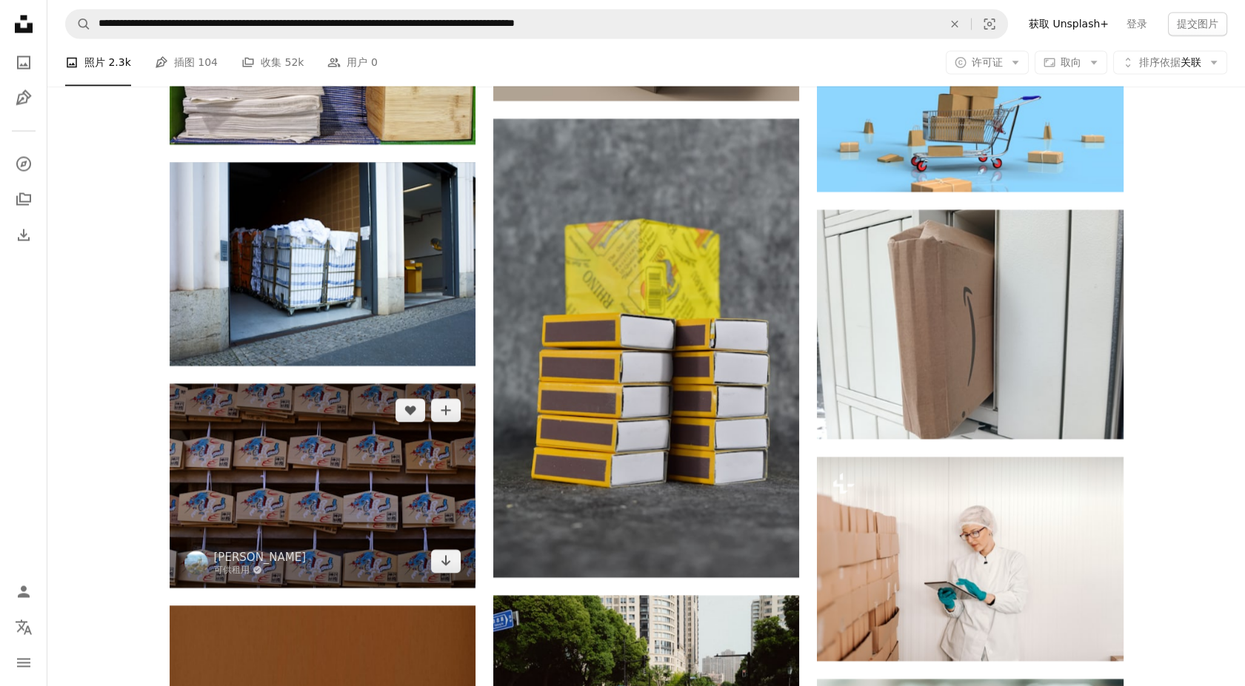
click at [339, 510] on img at bounding box center [323, 486] width 306 height 204
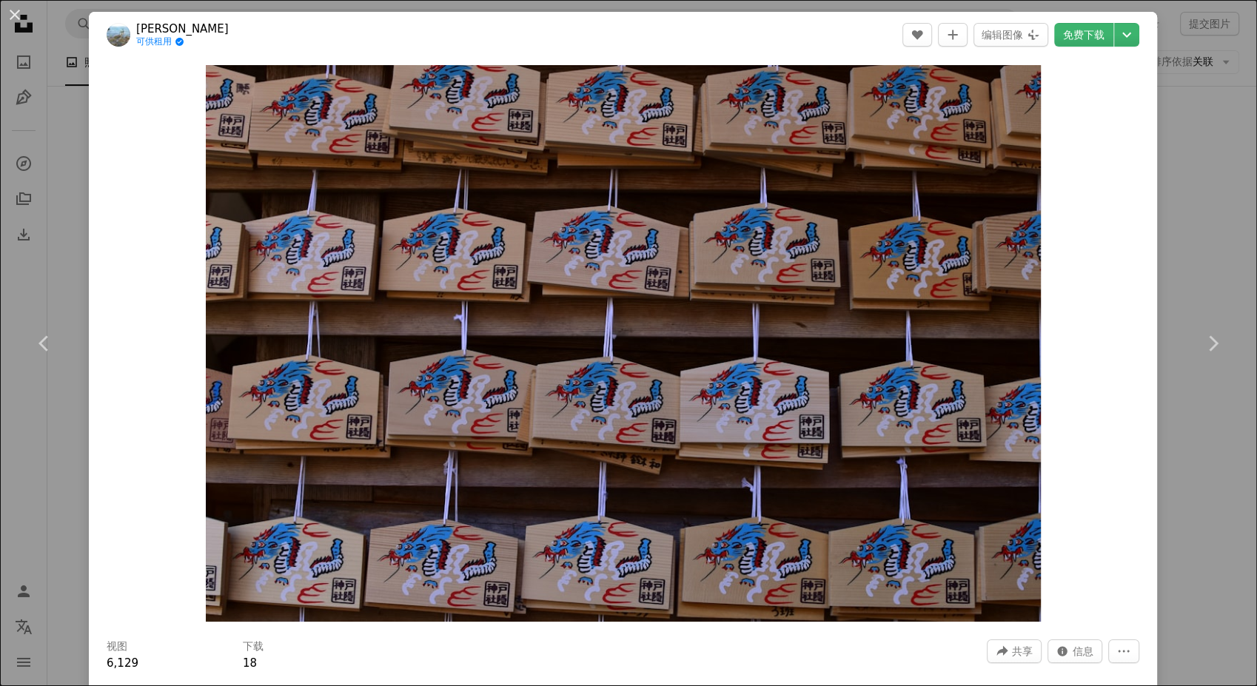
click at [1167, 429] on div "An X shape Chevron left Chevron right 中岛稔 可供租用 A checkmark inside of a circle A…" at bounding box center [628, 343] width 1257 height 686
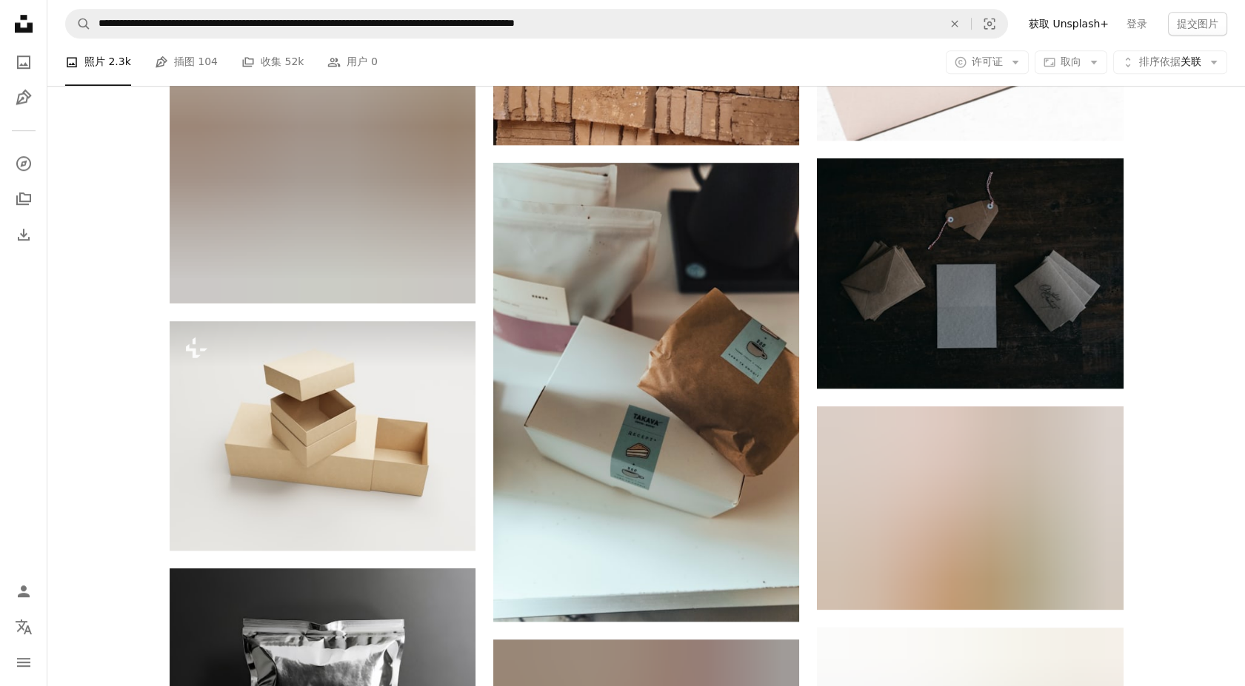
scroll to position [36038, 0]
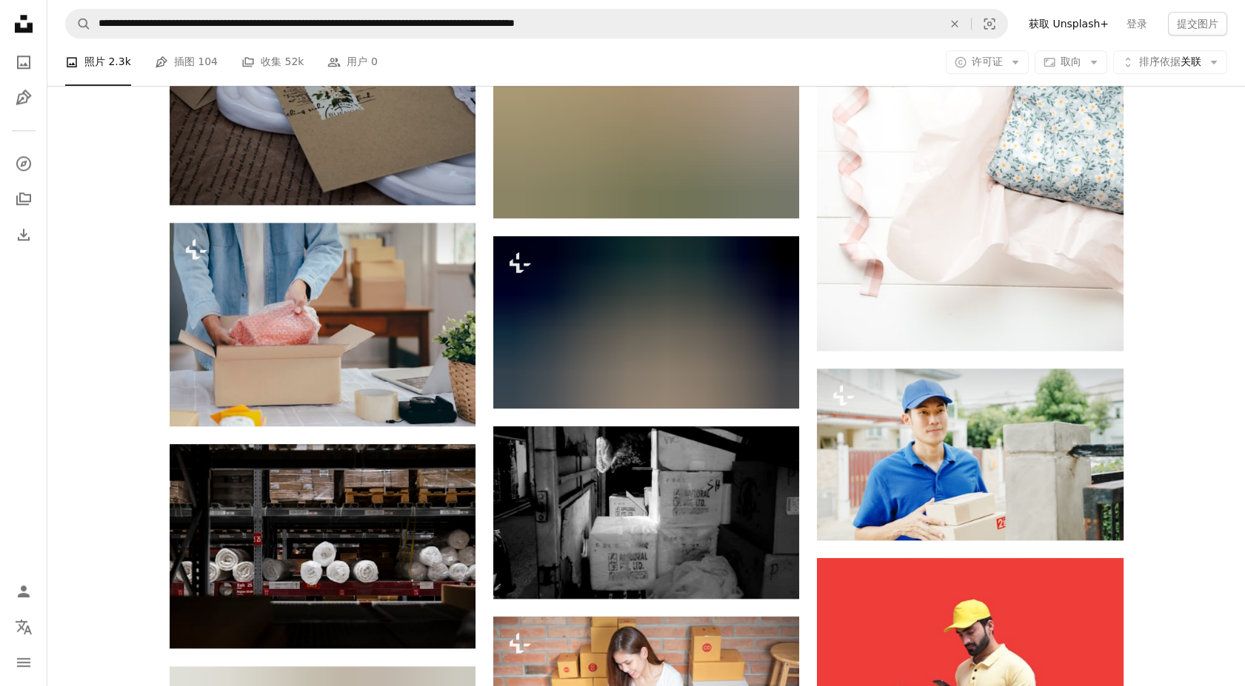
scroll to position [48462, 0]
